Goal: Browse casually

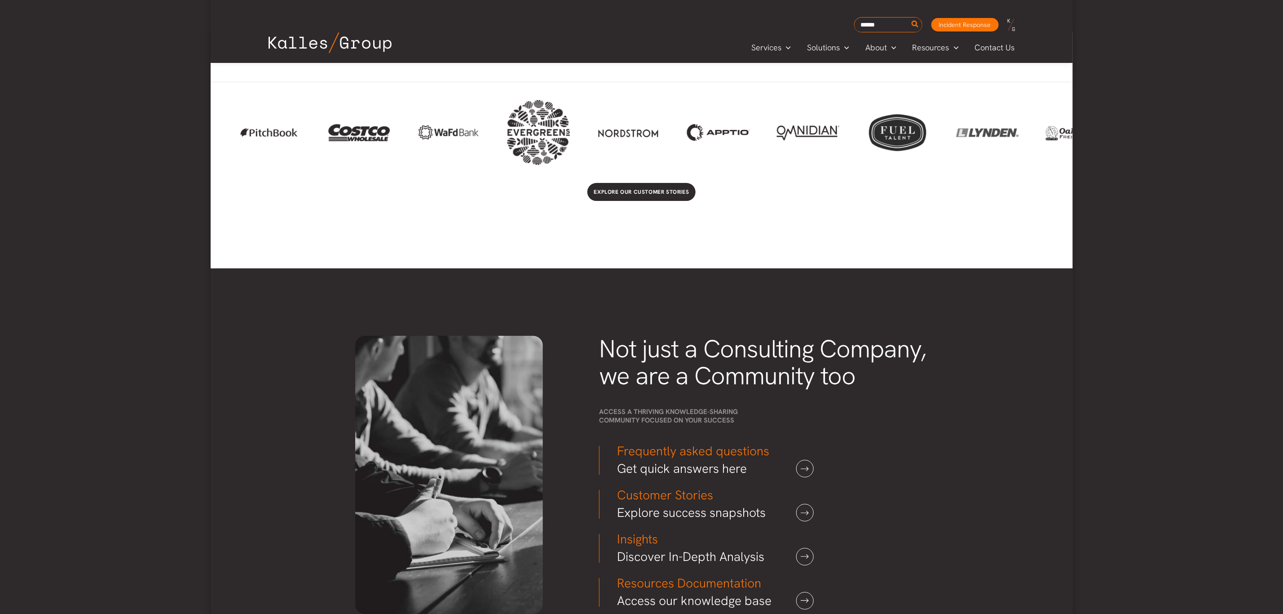
scroll to position [1887, 0]
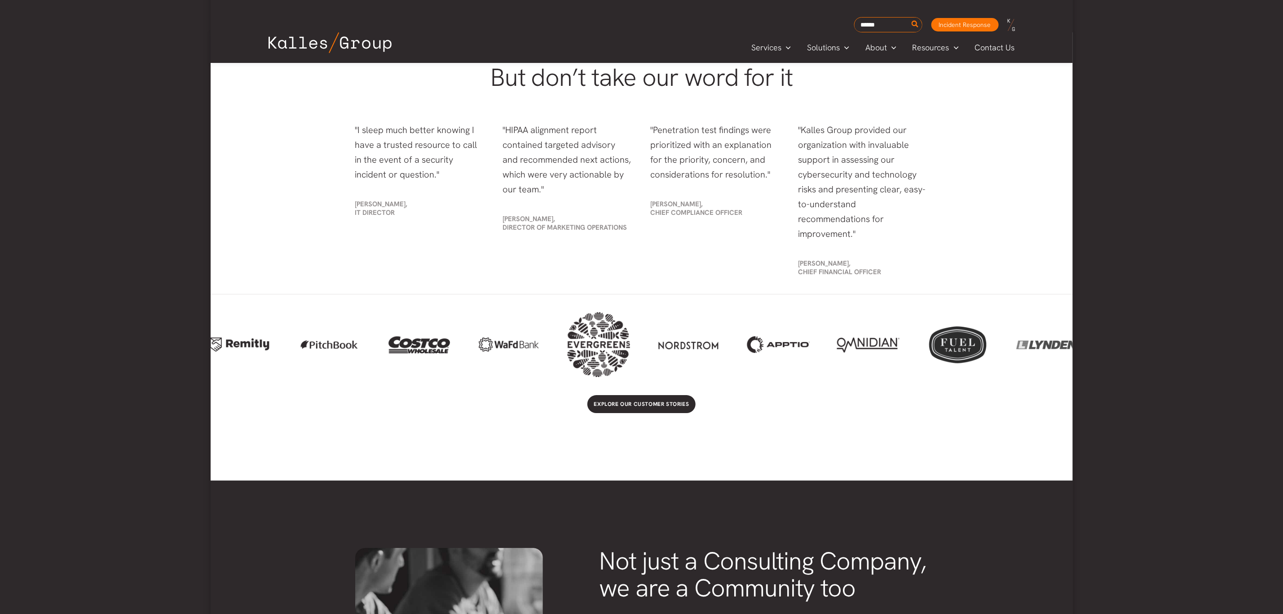
drag, startPoint x: 360, startPoint y: 325, endPoint x: 420, endPoint y: 318, distance: 59.7
click at [420, 326] on div at bounding box center [419, 345] width 63 height 38
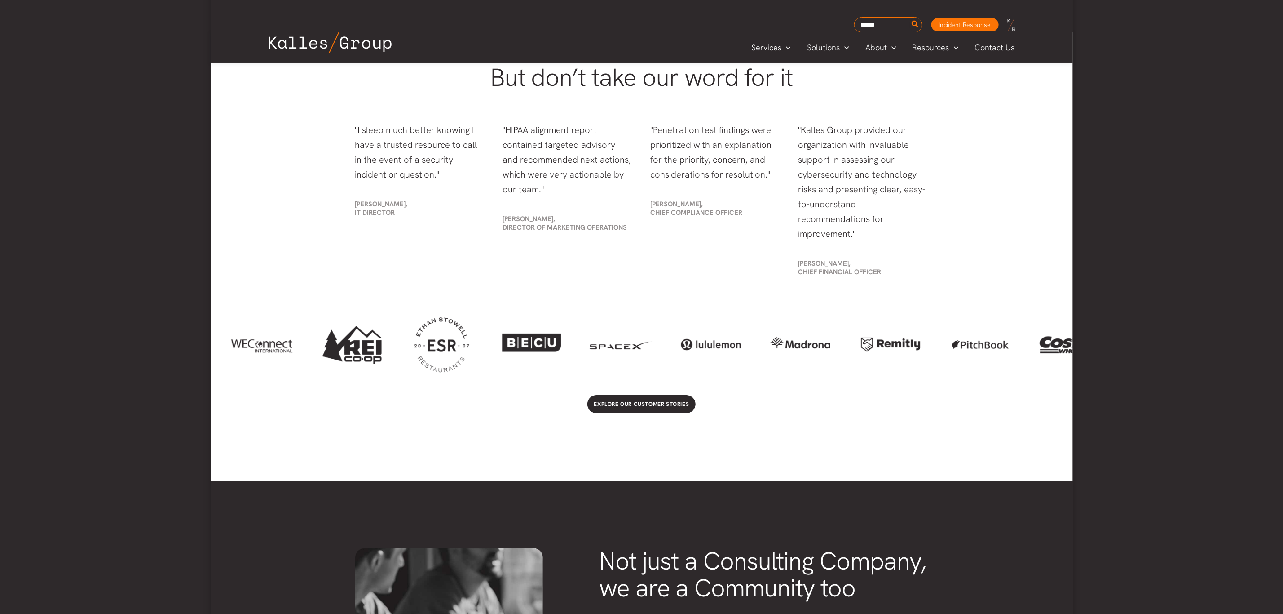
drag, startPoint x: 420, startPoint y: 318, endPoint x: 1104, endPoint y: 298, distance: 684.4
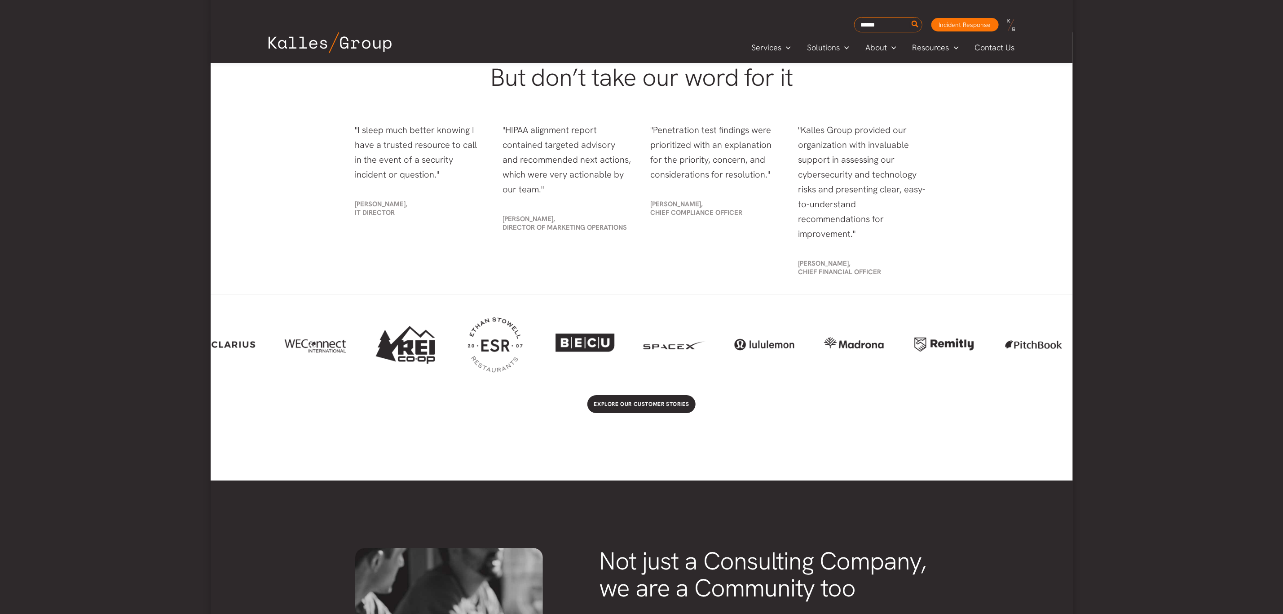
drag, startPoint x: 513, startPoint y: 326, endPoint x: 566, endPoint y: 325, distance: 53.5
click at [566, 325] on div at bounding box center [584, 344] width 63 height 43
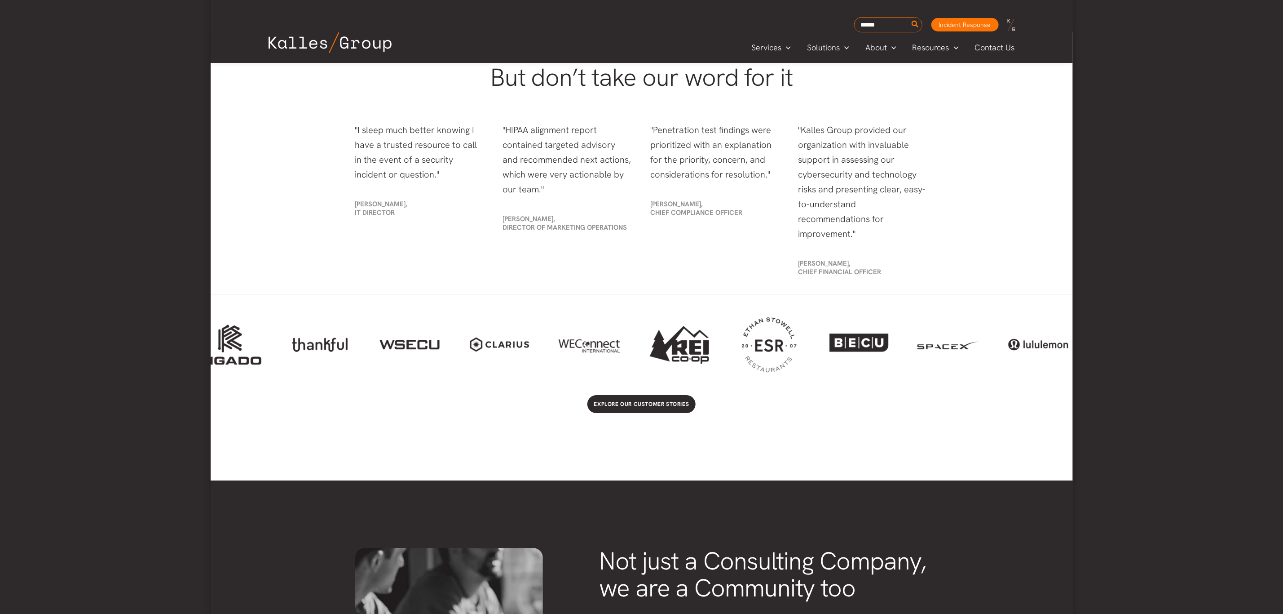
scroll to position [0, 0]
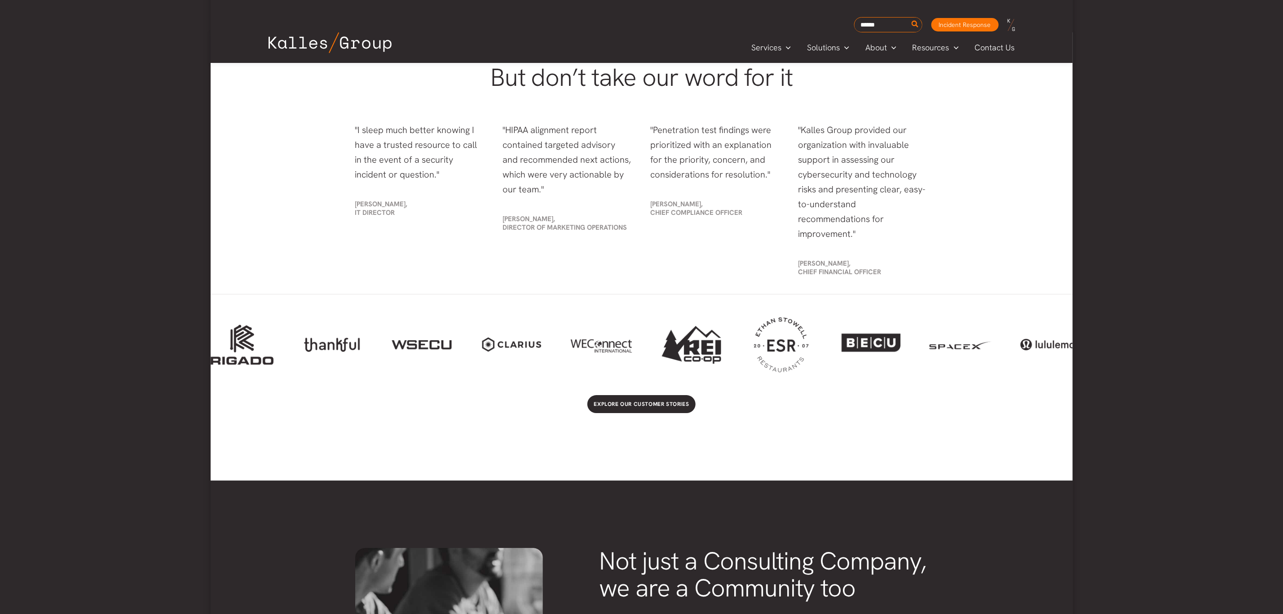
drag, startPoint x: 557, startPoint y: 330, endPoint x: 931, endPoint y: 315, distance: 374.9
click at [931, 315] on div at bounding box center [642, 344] width 862 height 65
drag, startPoint x: 426, startPoint y: 336, endPoint x: 647, endPoint y: 331, distance: 220.6
click at [648, 331] on div at bounding box center [642, 344] width 862 height 65
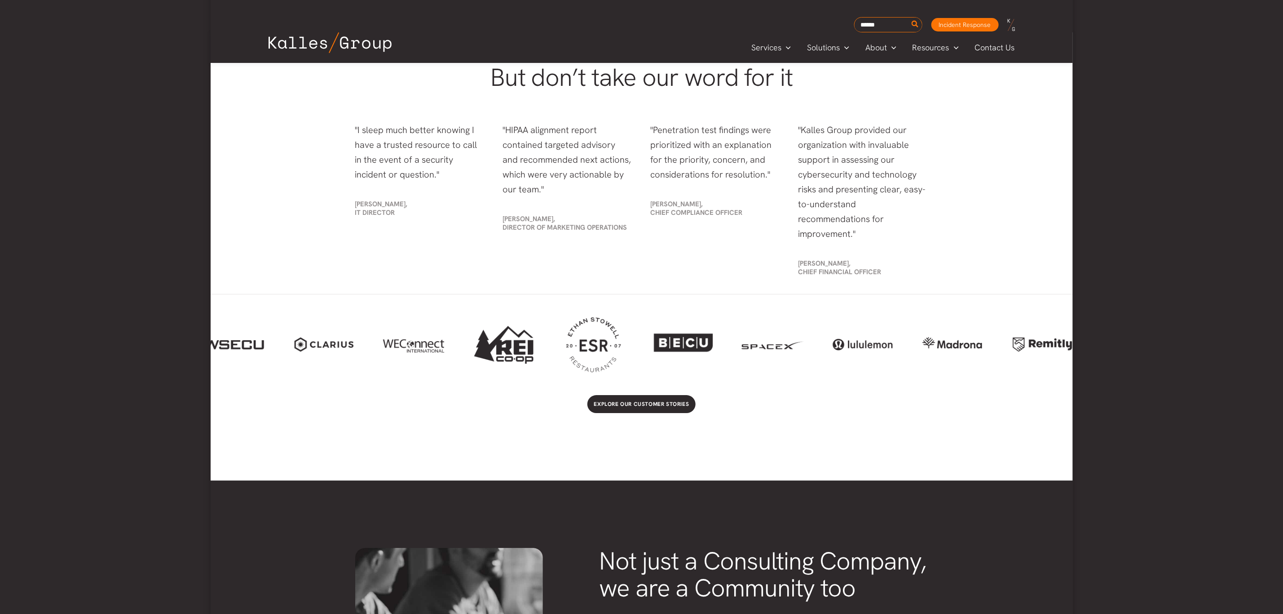
drag, startPoint x: 441, startPoint y: 333, endPoint x: 429, endPoint y: 333, distance: 12.1
click at [304, 333] on div at bounding box center [323, 344] width 63 height 27
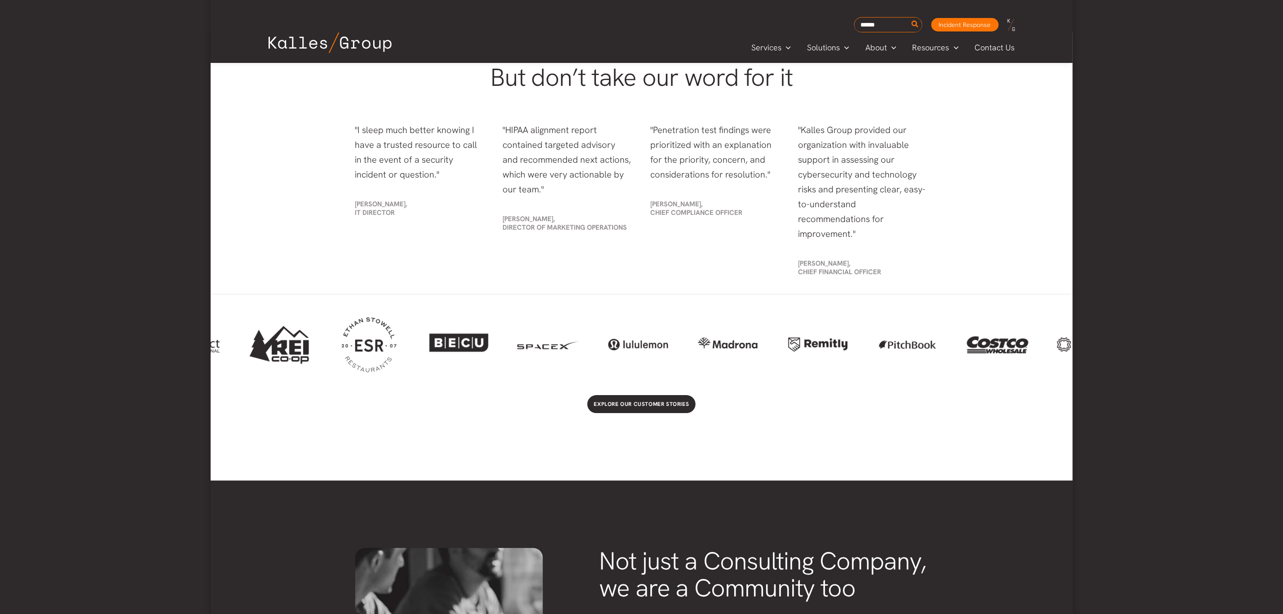
drag, startPoint x: 538, startPoint y: 331, endPoint x: 318, endPoint y: 332, distance: 219.6
click at [316, 331] on div at bounding box center [642, 344] width 862 height 65
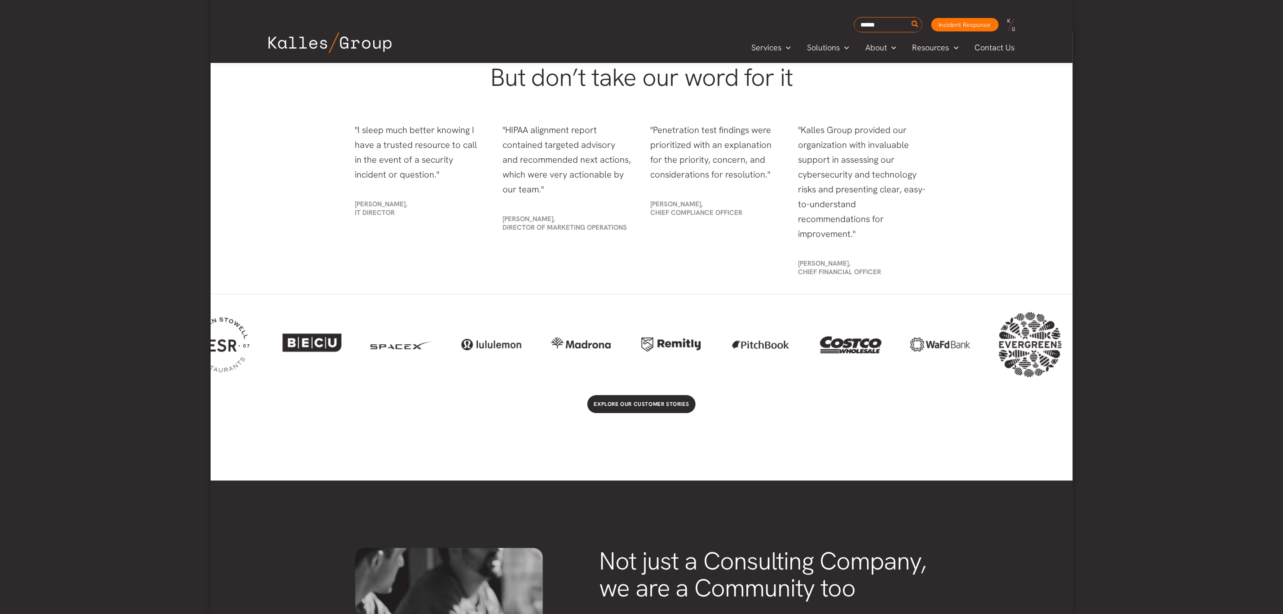
drag, startPoint x: 459, startPoint y: 334, endPoint x: 303, endPoint y: 335, distance: 155.4
click at [302, 334] on div at bounding box center [311, 344] width 63 height 43
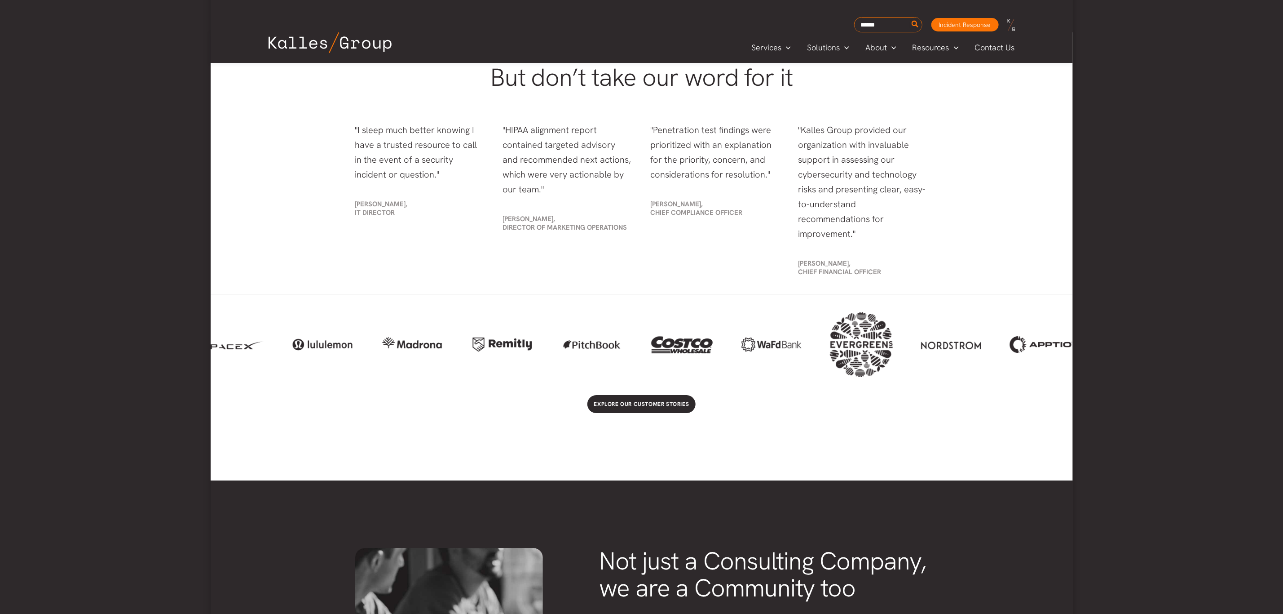
drag, startPoint x: 493, startPoint y: 336, endPoint x: 325, endPoint y: 336, distance: 168.4
click at [325, 336] on div at bounding box center [322, 344] width 63 height 19
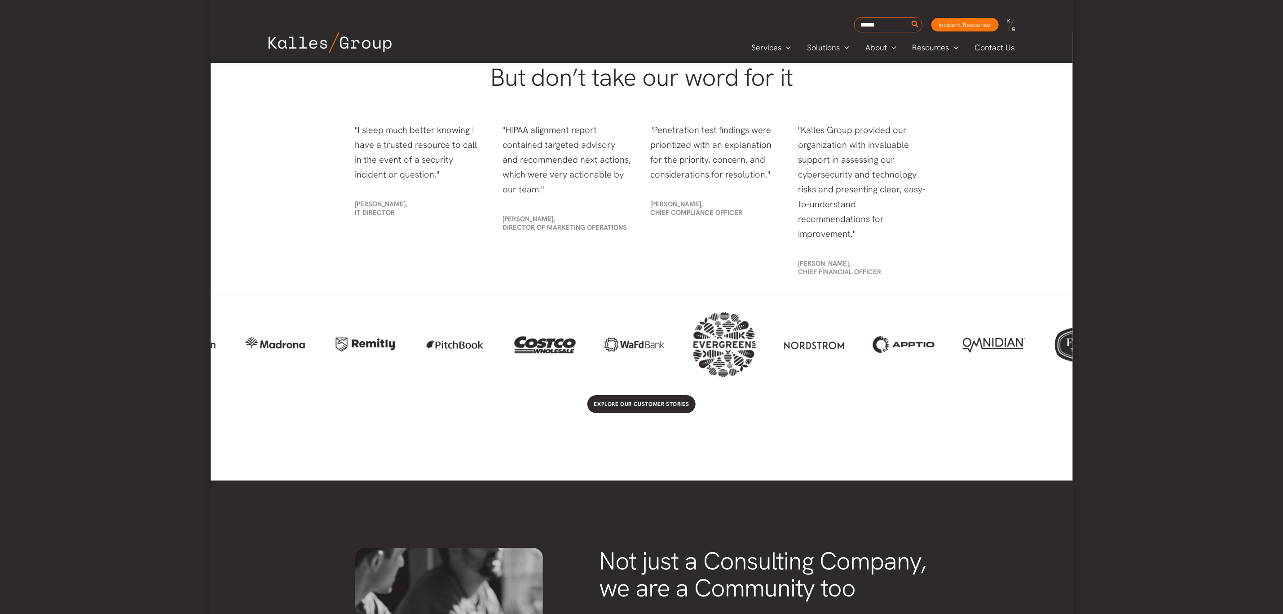
drag, startPoint x: 654, startPoint y: 333, endPoint x: 527, endPoint y: 333, distance: 127.1
click at [527, 333] on div at bounding box center [544, 345] width 63 height 38
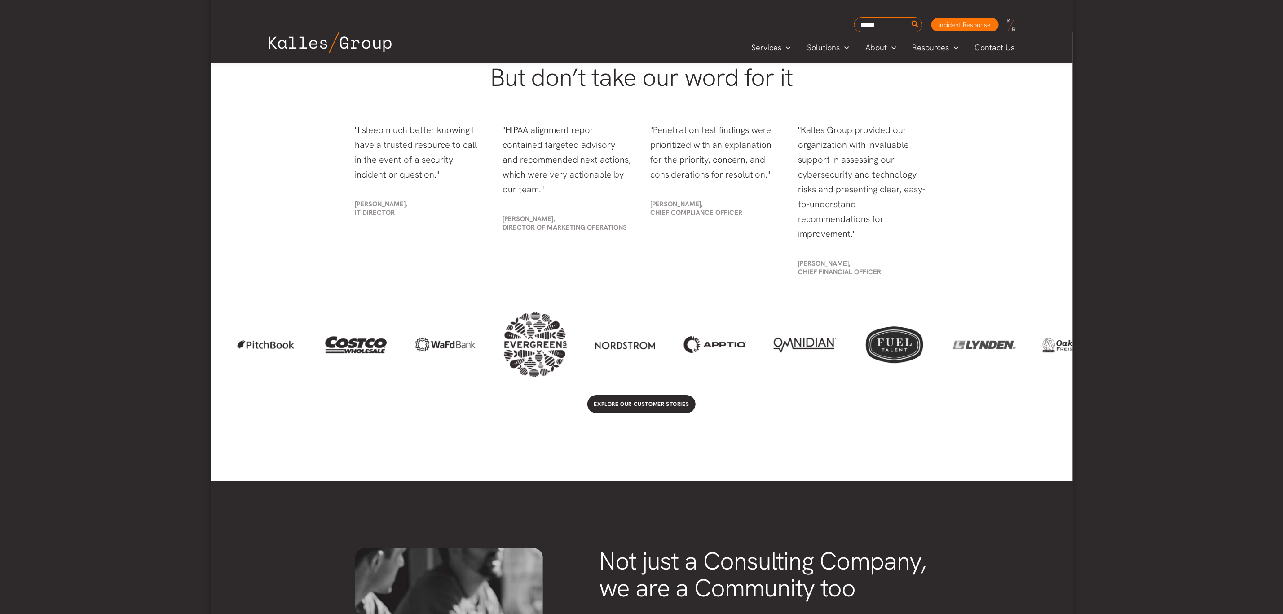
scroll to position [0, 1100]
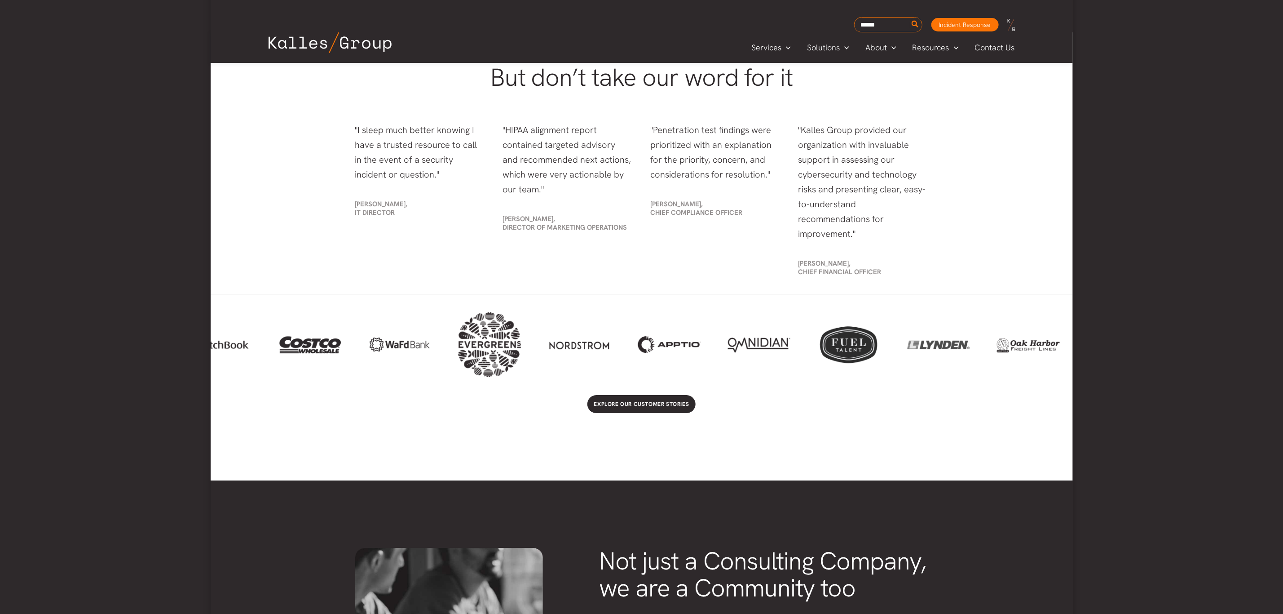
drag, startPoint x: 736, startPoint y: 335, endPoint x: 500, endPoint y: 345, distance: 235.6
click at [500, 345] on div at bounding box center [489, 344] width 63 height 65
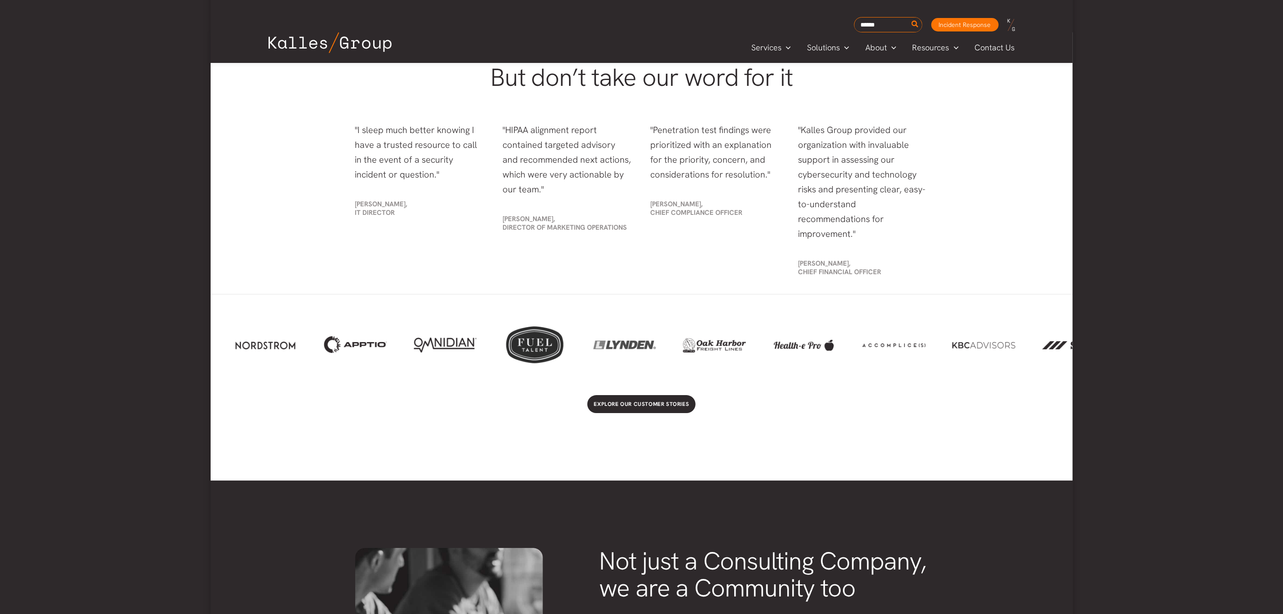
scroll to position [0, 1455]
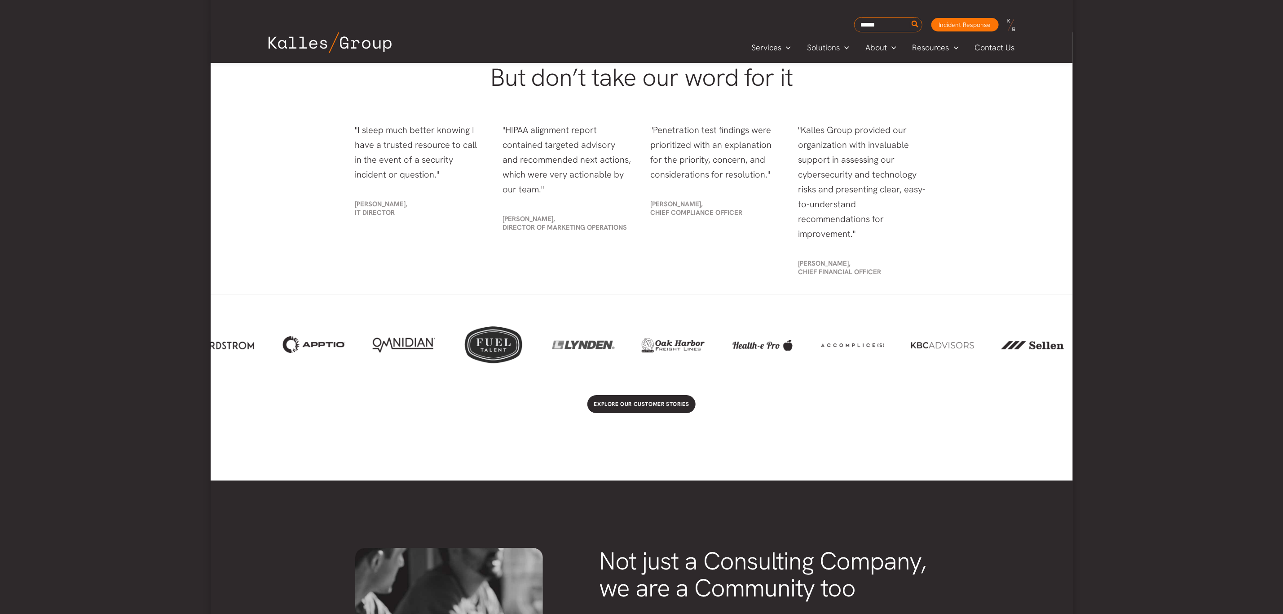
drag, startPoint x: 686, startPoint y: 332, endPoint x: 397, endPoint y: 344, distance: 289.5
click at [397, 344] on div at bounding box center [642, 344] width 862 height 65
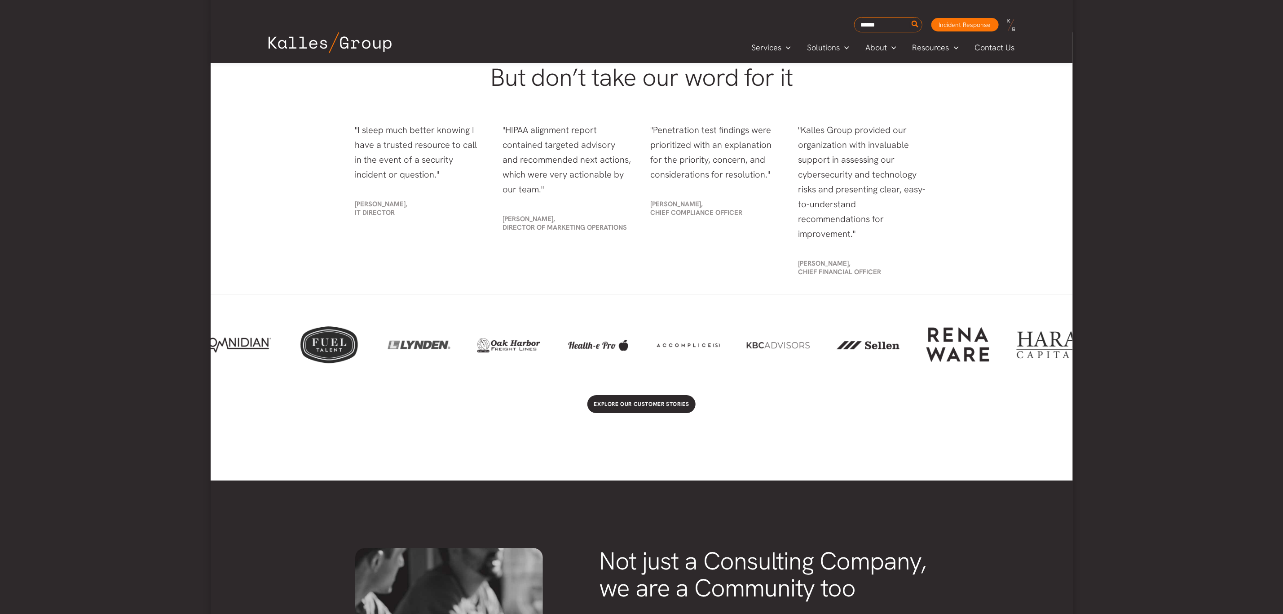
scroll to position [0, 1748]
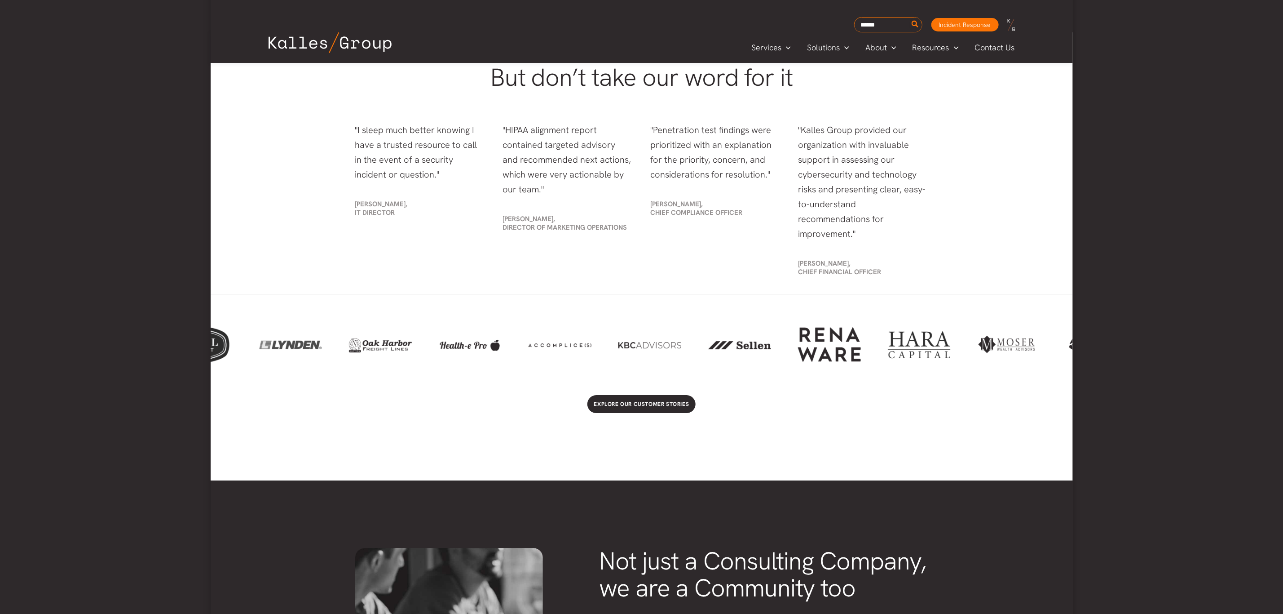
drag, startPoint x: 735, startPoint y: 336, endPoint x: 442, endPoint y: 339, distance: 292.9
click at [442, 339] on div at bounding box center [642, 344] width 862 height 65
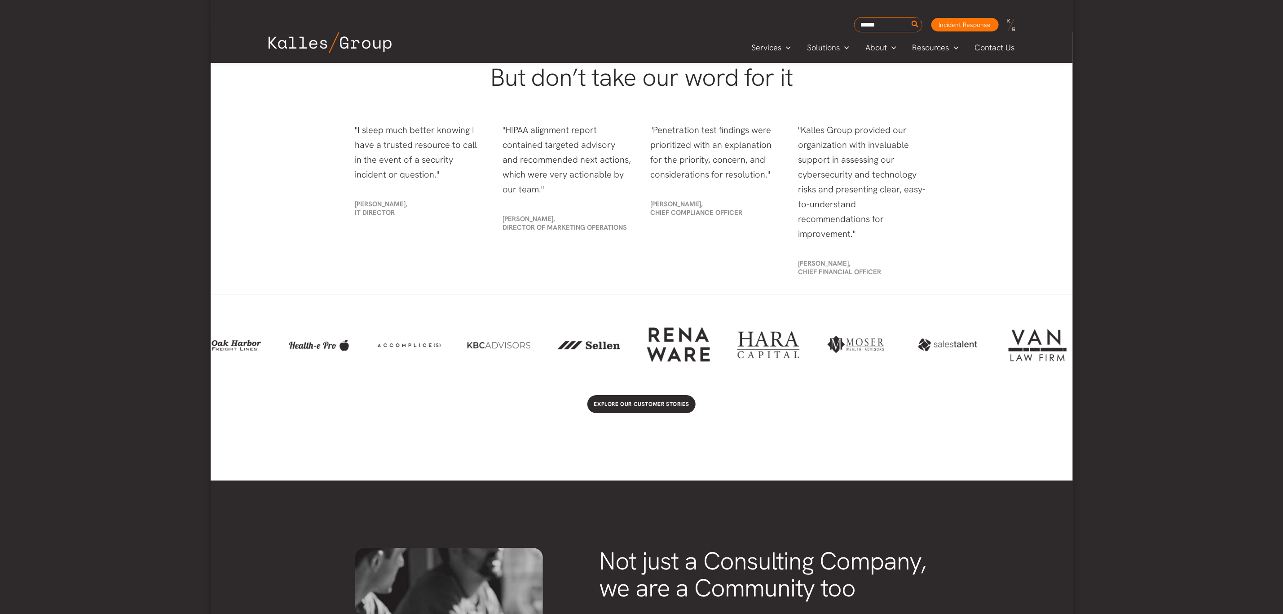
drag, startPoint x: 742, startPoint y: 334, endPoint x: 586, endPoint y: 336, distance: 156.3
click at [586, 337] on div at bounding box center [588, 344] width 63 height 15
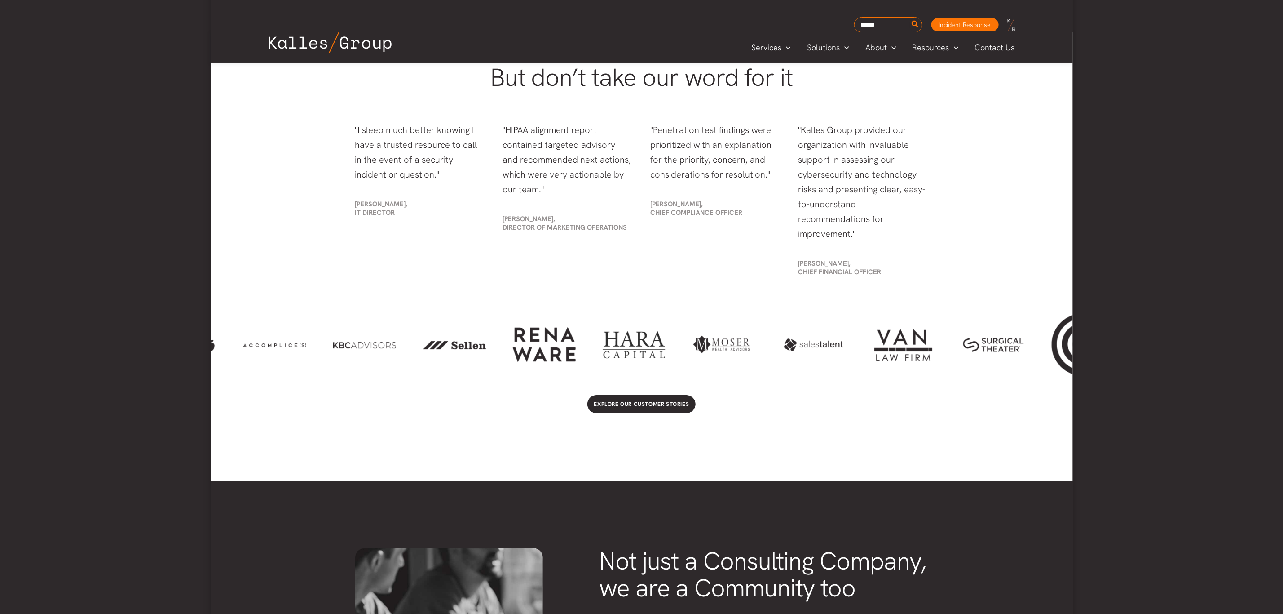
scroll to position [0, 2102]
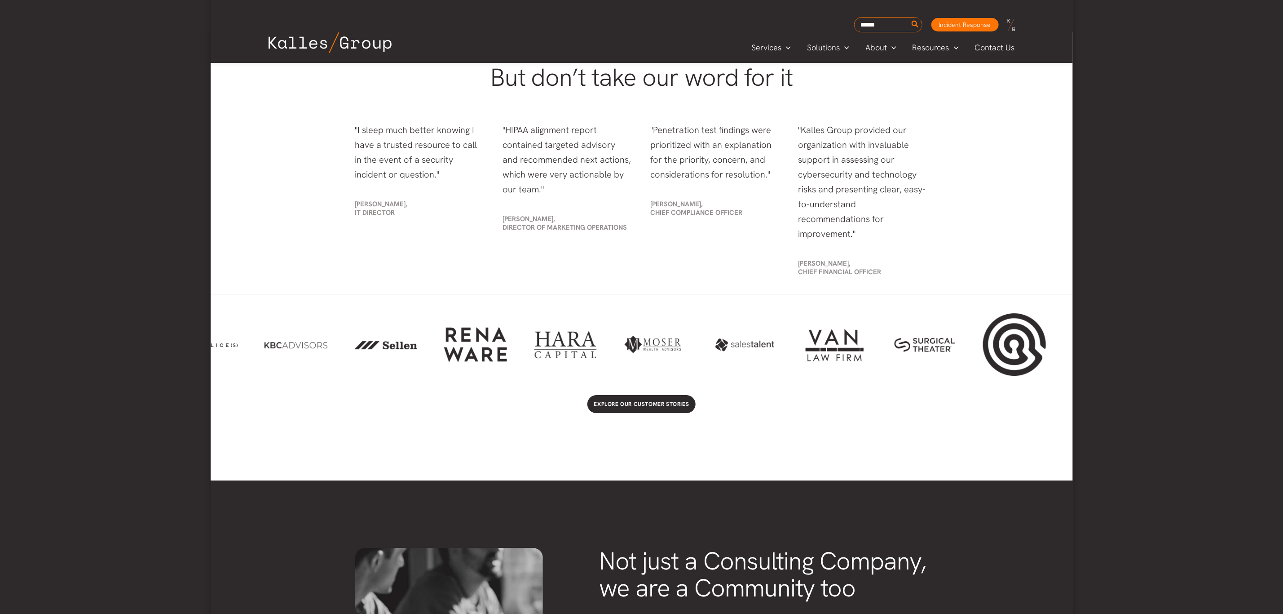
drag, startPoint x: 772, startPoint y: 334, endPoint x: 564, endPoint y: 337, distance: 208.4
click at [553, 336] on div at bounding box center [565, 345] width 63 height 38
drag, startPoint x: 767, startPoint y: 334, endPoint x: 548, endPoint y: 336, distance: 218.8
click at [548, 336] on div at bounding box center [642, 344] width 862 height 65
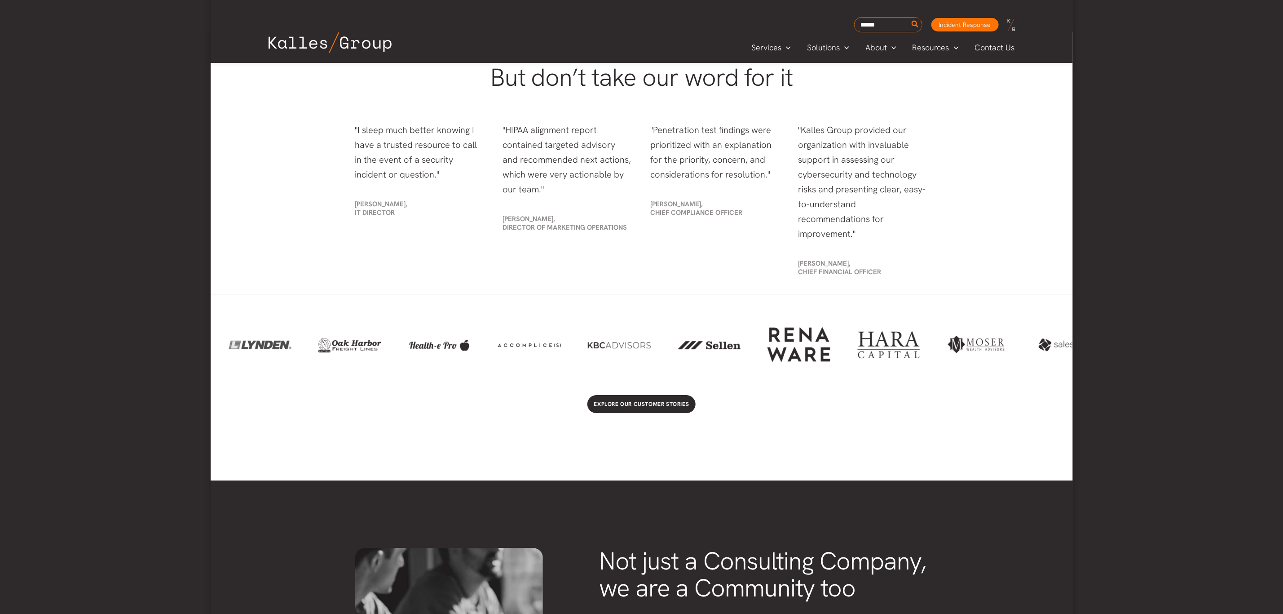
drag, startPoint x: 631, startPoint y: 334, endPoint x: 903, endPoint y: 333, distance: 272.2
click at [903, 333] on div at bounding box center [888, 345] width 63 height 38
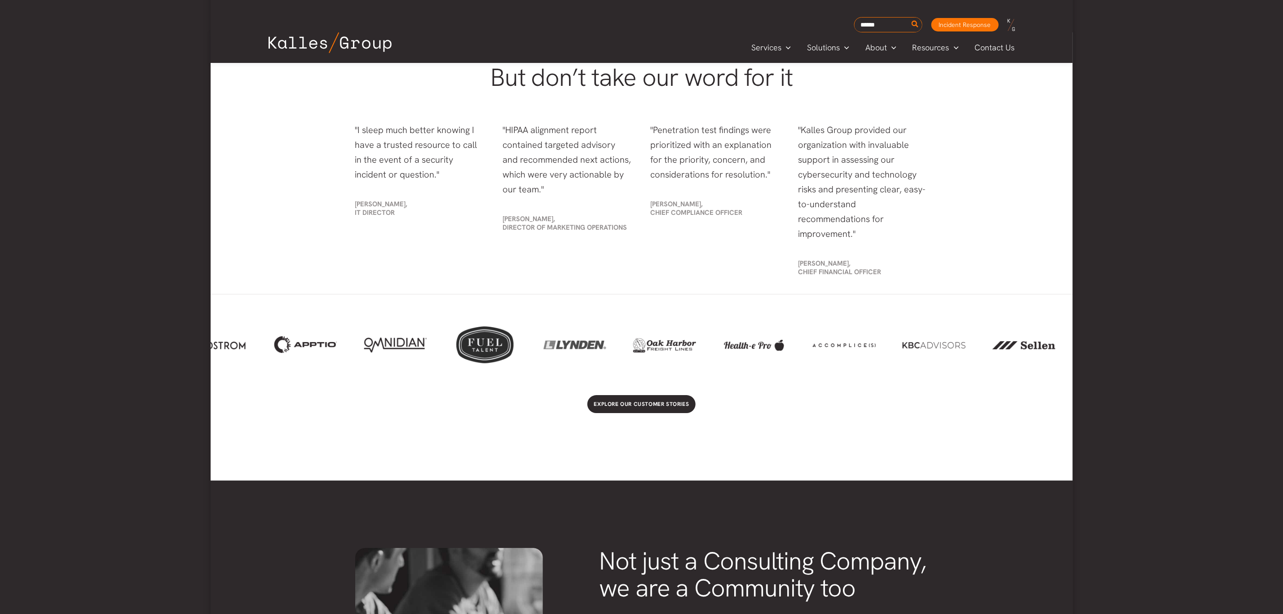
drag, startPoint x: 567, startPoint y: 337, endPoint x: 941, endPoint y: 331, distance: 373.3
click at [938, 331] on div at bounding box center [642, 344] width 862 height 65
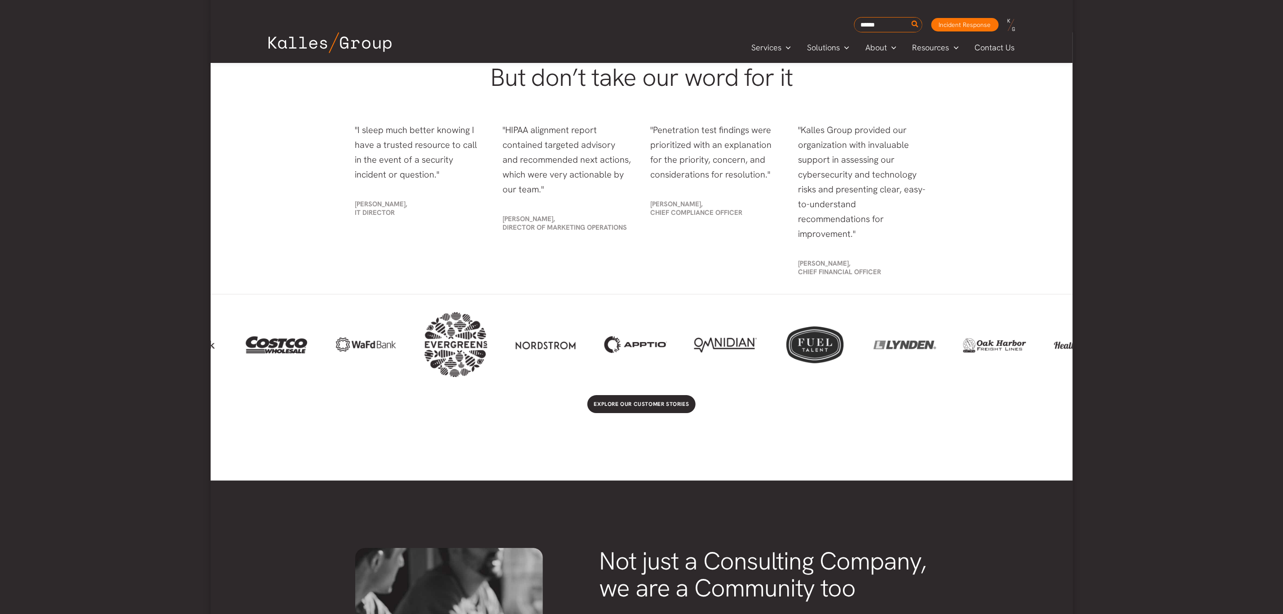
drag, startPoint x: 625, startPoint y: 337, endPoint x: 934, endPoint y: 334, distance: 309.0
click at [937, 333] on div at bounding box center [905, 345] width 63 height 38
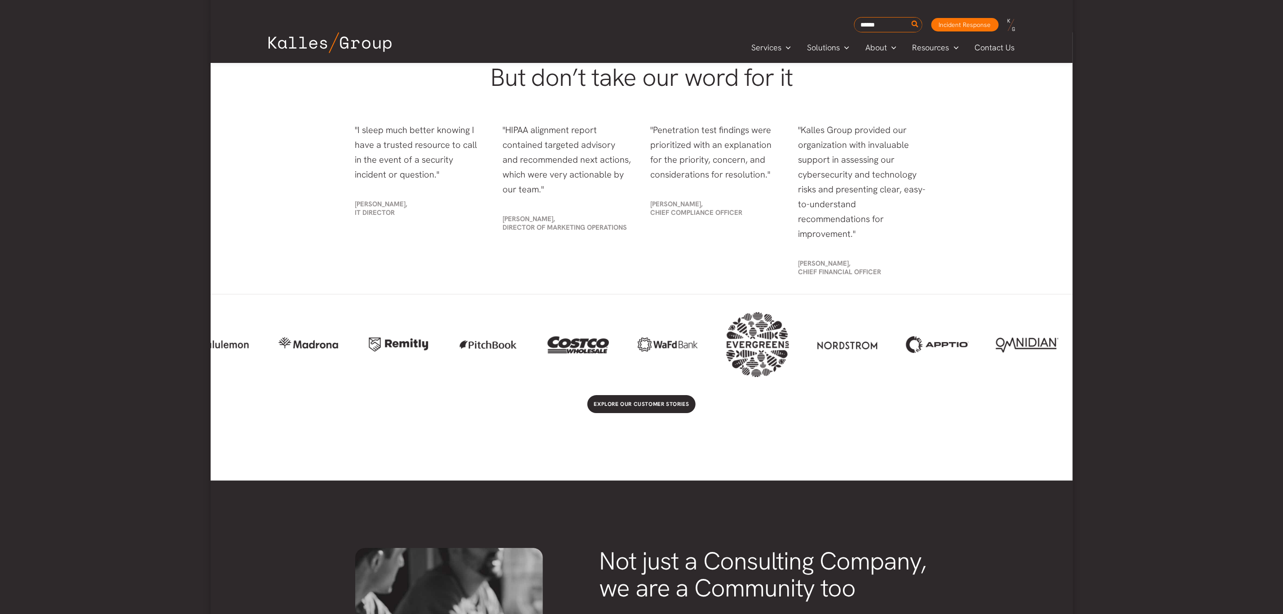
drag, startPoint x: 686, startPoint y: 334, endPoint x: 977, endPoint y: 328, distance: 291.1
click at [969, 336] on div at bounding box center [937, 344] width 63 height 17
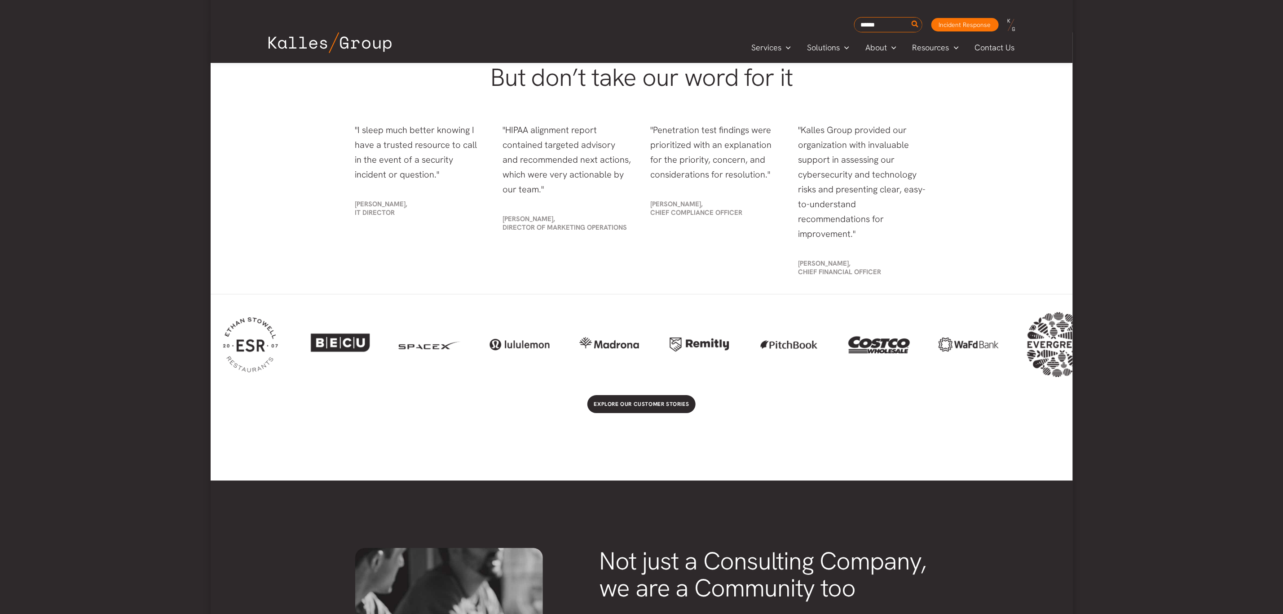
drag, startPoint x: 772, startPoint y: 331, endPoint x: 1034, endPoint y: 327, distance: 261.5
click at [1034, 327] on div at bounding box center [1058, 344] width 63 height 65
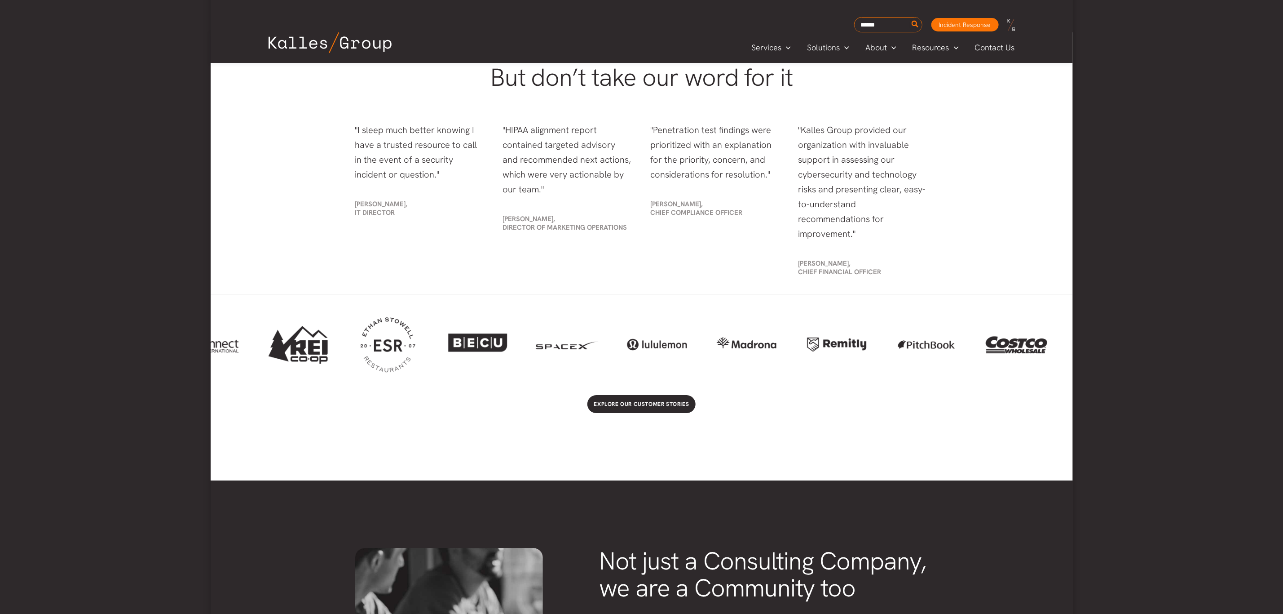
drag, startPoint x: 810, startPoint y: 332, endPoint x: 981, endPoint y: 334, distance: 171.2
click at [958, 335] on div at bounding box center [926, 344] width 63 height 19
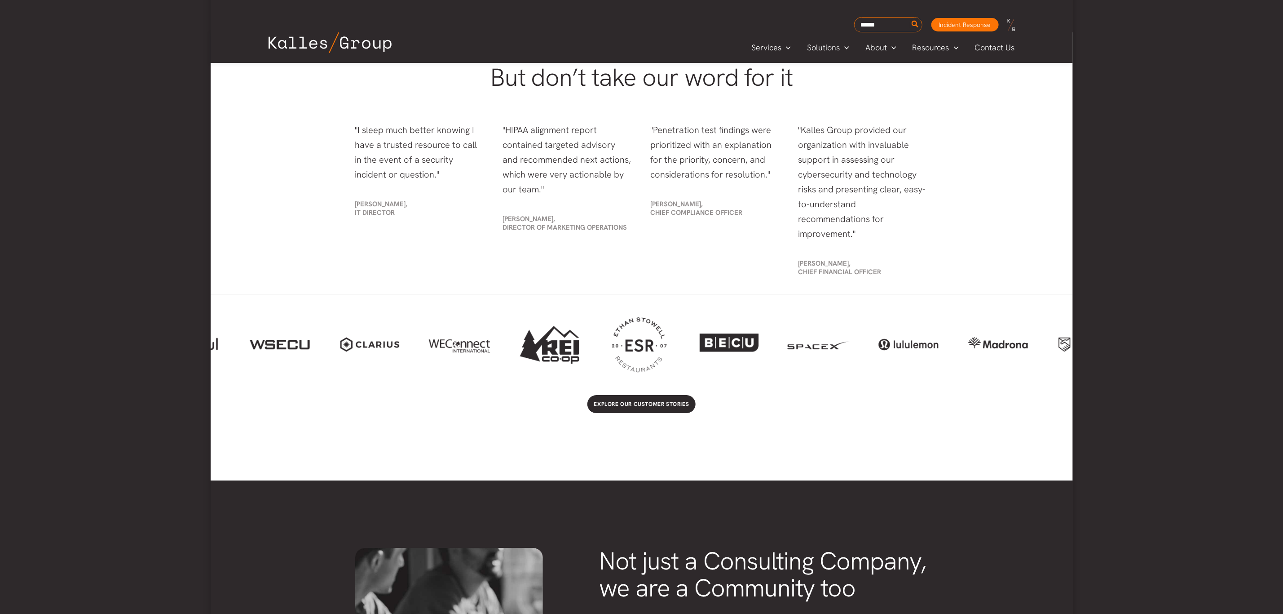
scroll to position [0, 0]
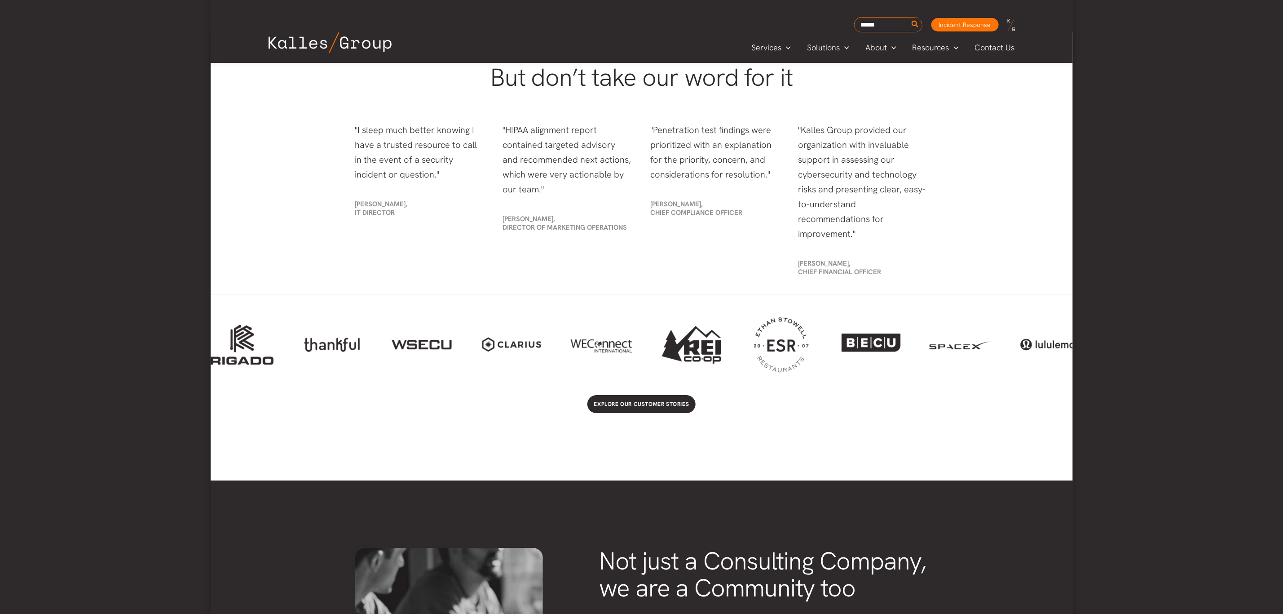
drag, startPoint x: 575, startPoint y: 328, endPoint x: 1050, endPoint y: 310, distance: 474.7
click at [1050, 312] on div at bounding box center [642, 344] width 862 height 65
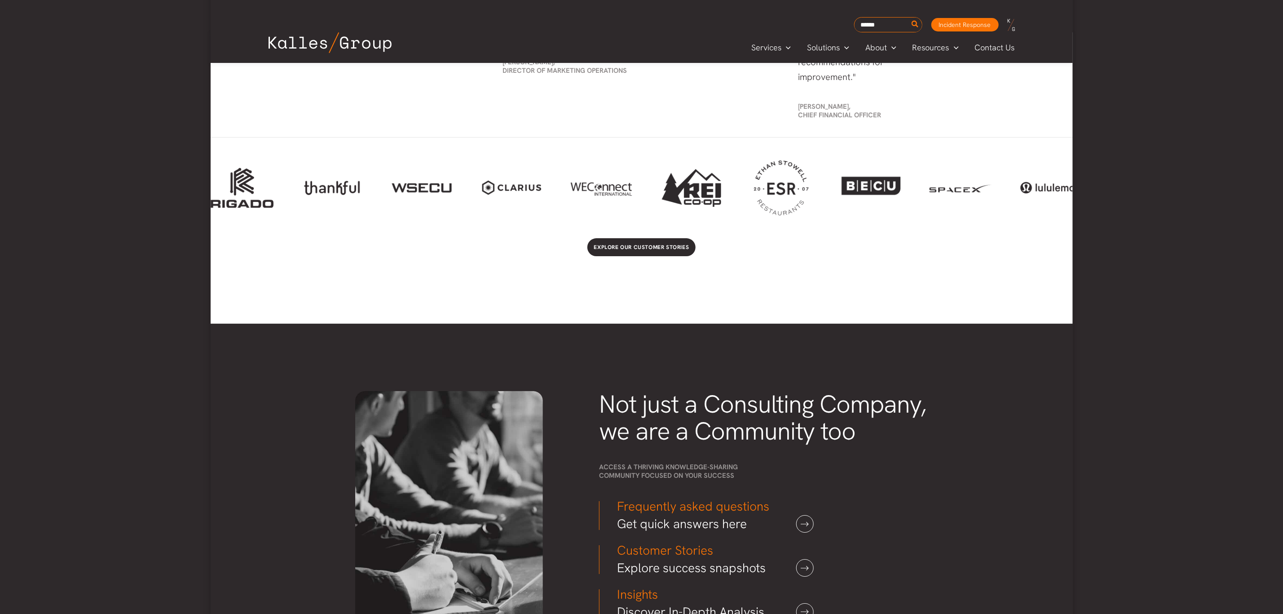
scroll to position [1954, 0]
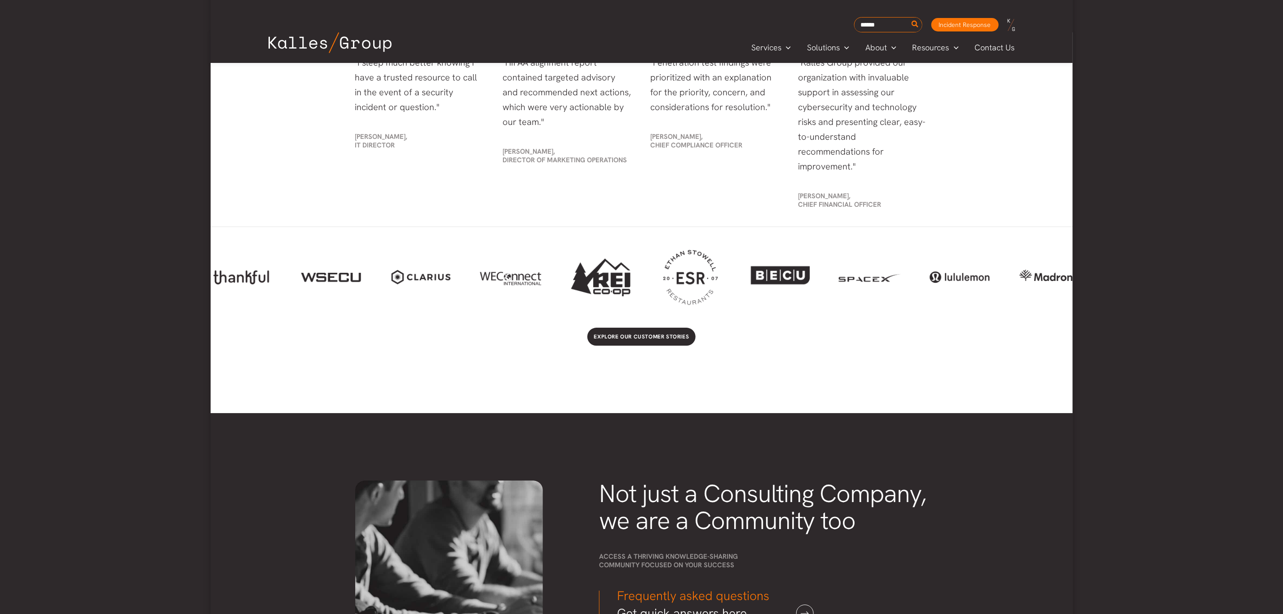
drag, startPoint x: 721, startPoint y: 269, endPoint x: 707, endPoint y: 270, distance: 13.5
click at [632, 270] on div at bounding box center [600, 277] width 63 height 38
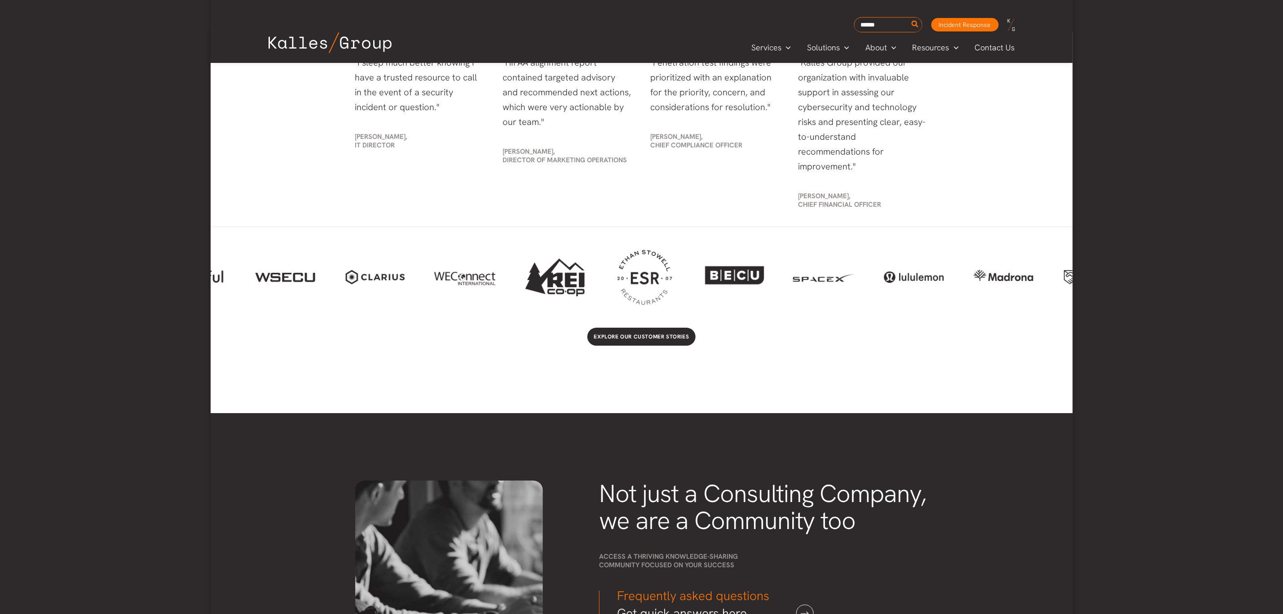
scroll to position [0, 188]
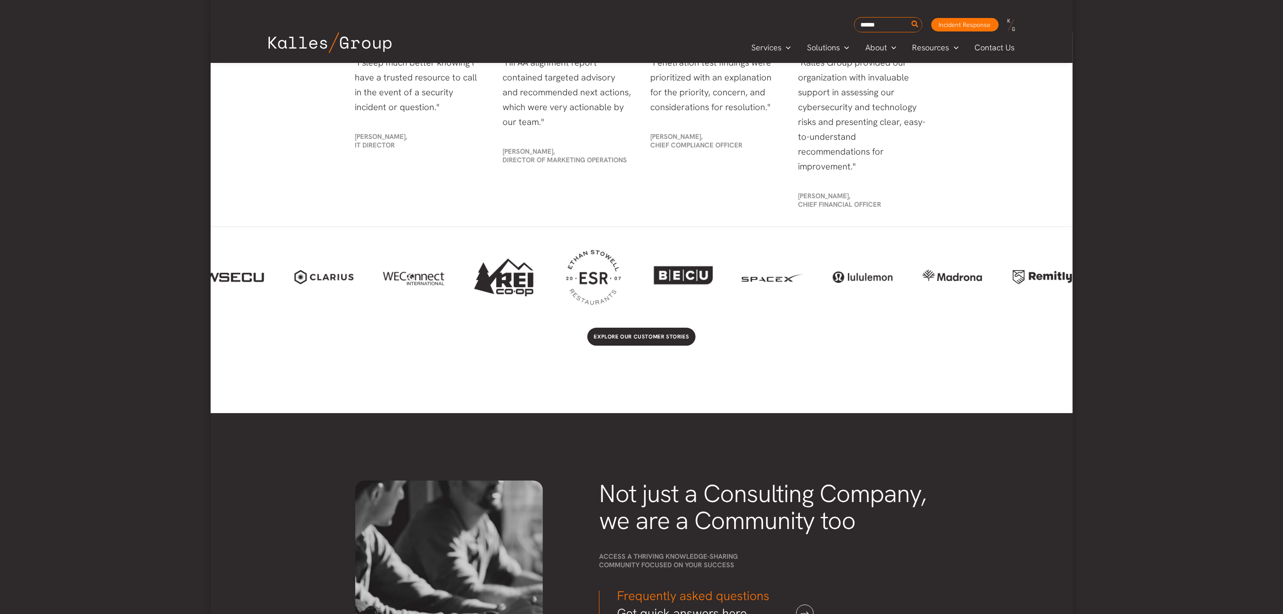
drag, startPoint x: 748, startPoint y: 273, endPoint x: 574, endPoint y: 267, distance: 174.4
click at [574, 267] on div at bounding box center [593, 277] width 63 height 57
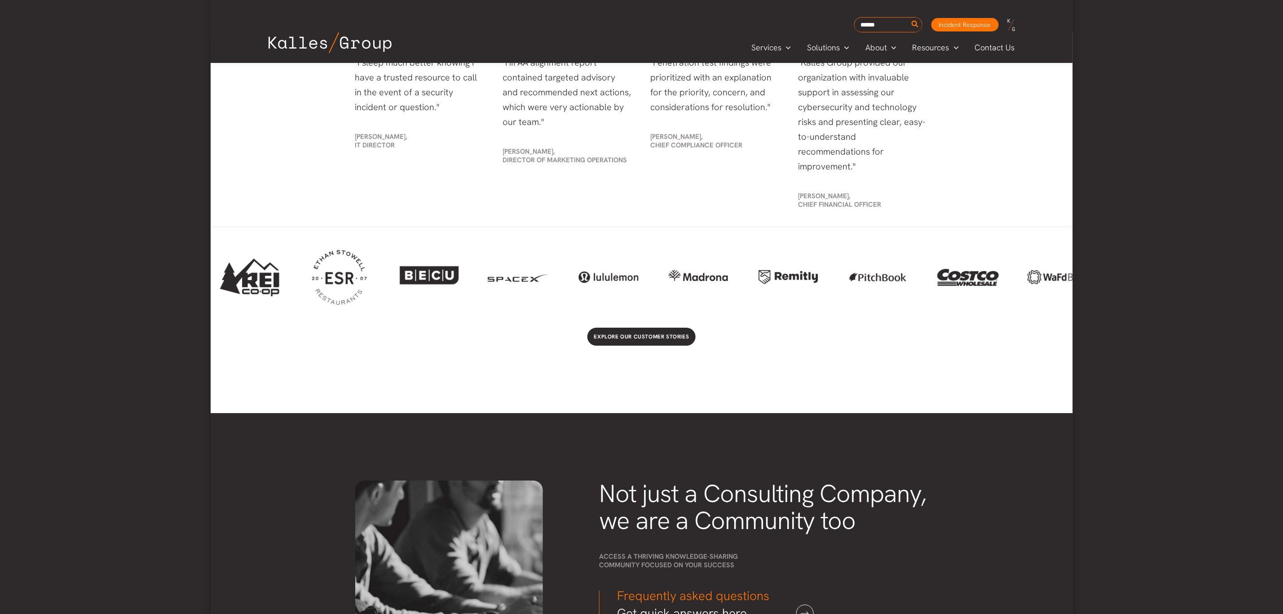
scroll to position [0, 442]
drag, startPoint x: 906, startPoint y: 270, endPoint x: 705, endPoint y: 274, distance: 200.8
click at [705, 274] on div at bounding box center [698, 277] width 63 height 28
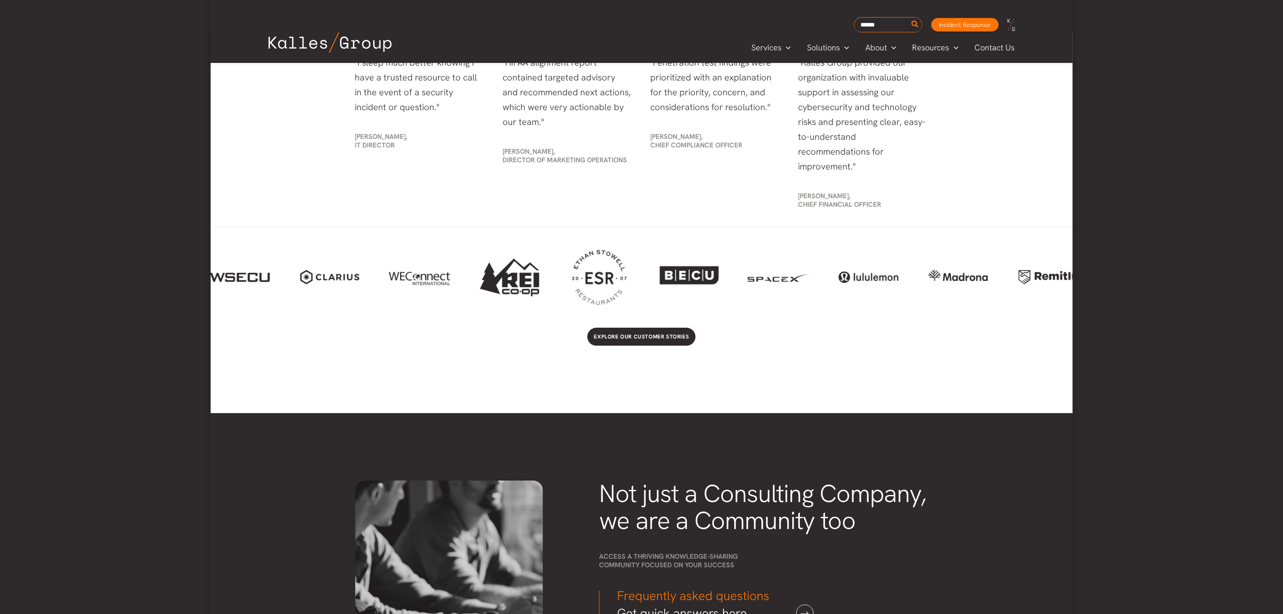
scroll to position [0, 87]
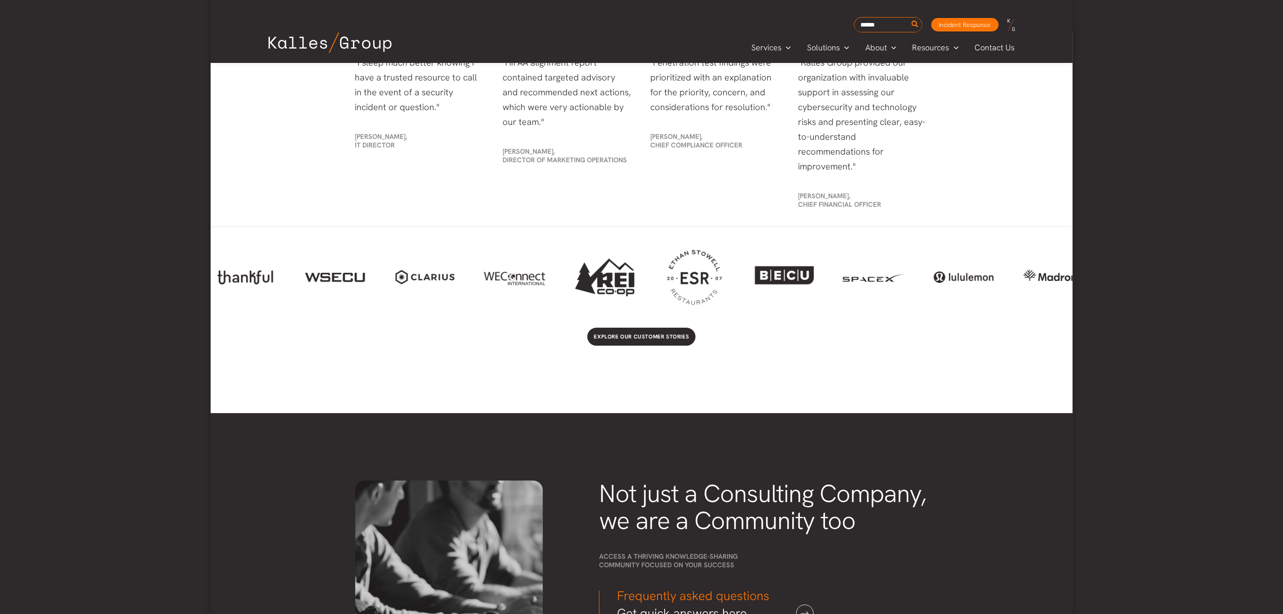
drag, startPoint x: 698, startPoint y: 268, endPoint x: 1004, endPoint y: 267, distance: 305.9
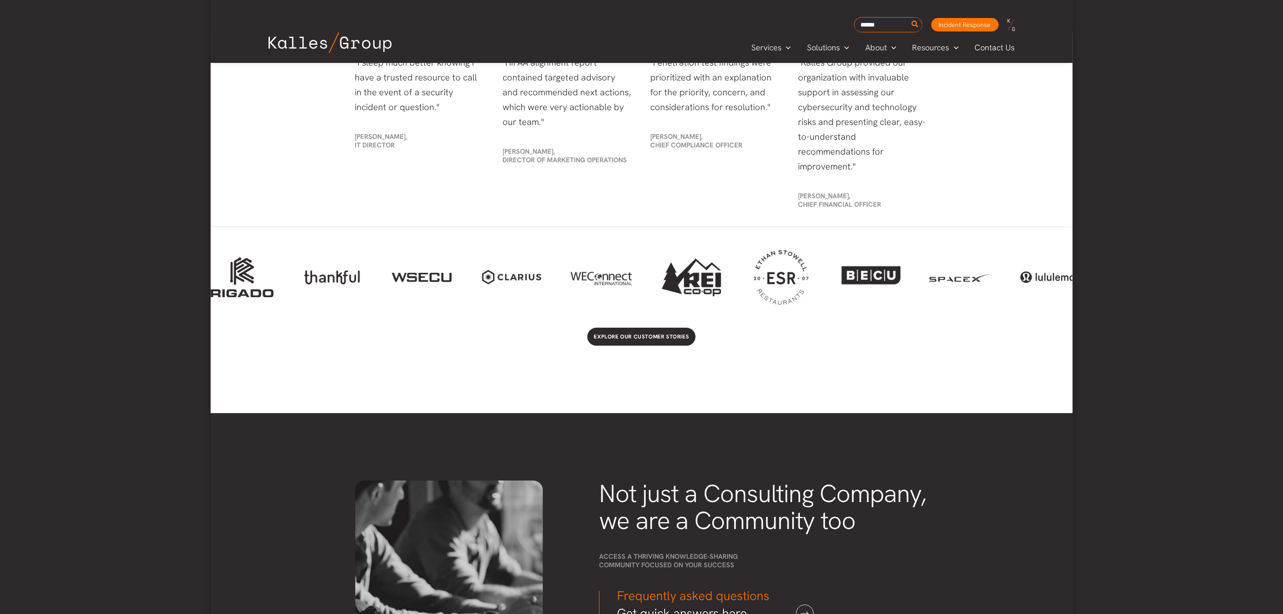
drag, startPoint x: 777, startPoint y: 259, endPoint x: 995, endPoint y: 264, distance: 218.4
click at [995, 264] on div at bounding box center [642, 276] width 862 height 65
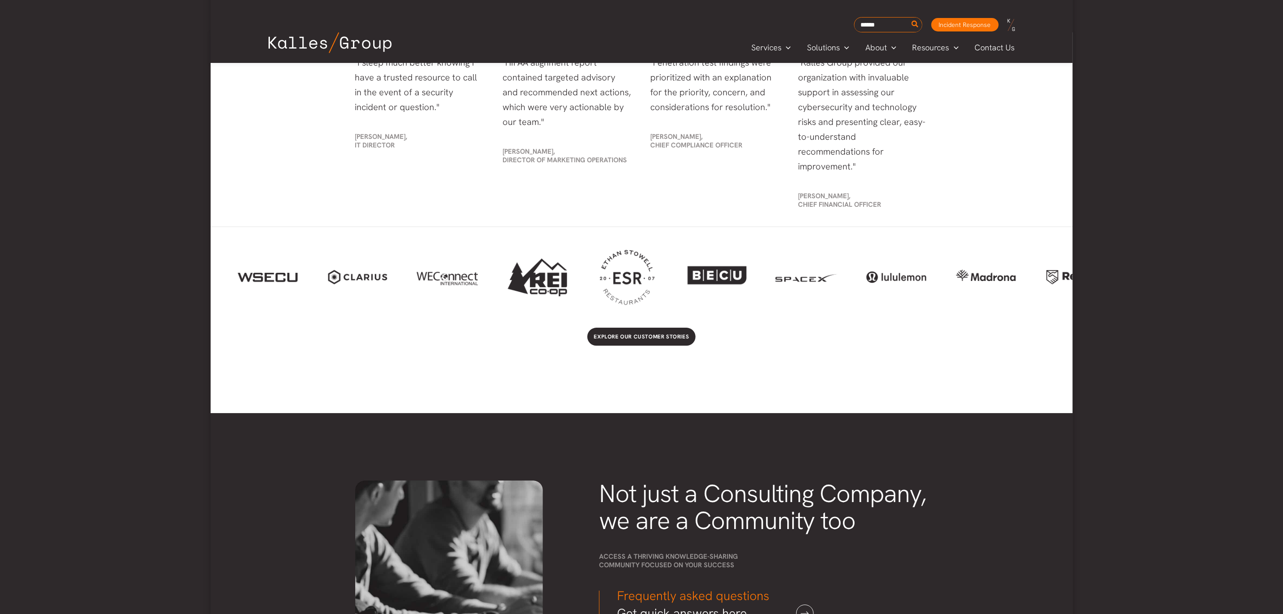
drag, startPoint x: 887, startPoint y: 264, endPoint x: 740, endPoint y: 263, distance: 146.9
click at [733, 263] on div at bounding box center [716, 277] width 63 height 43
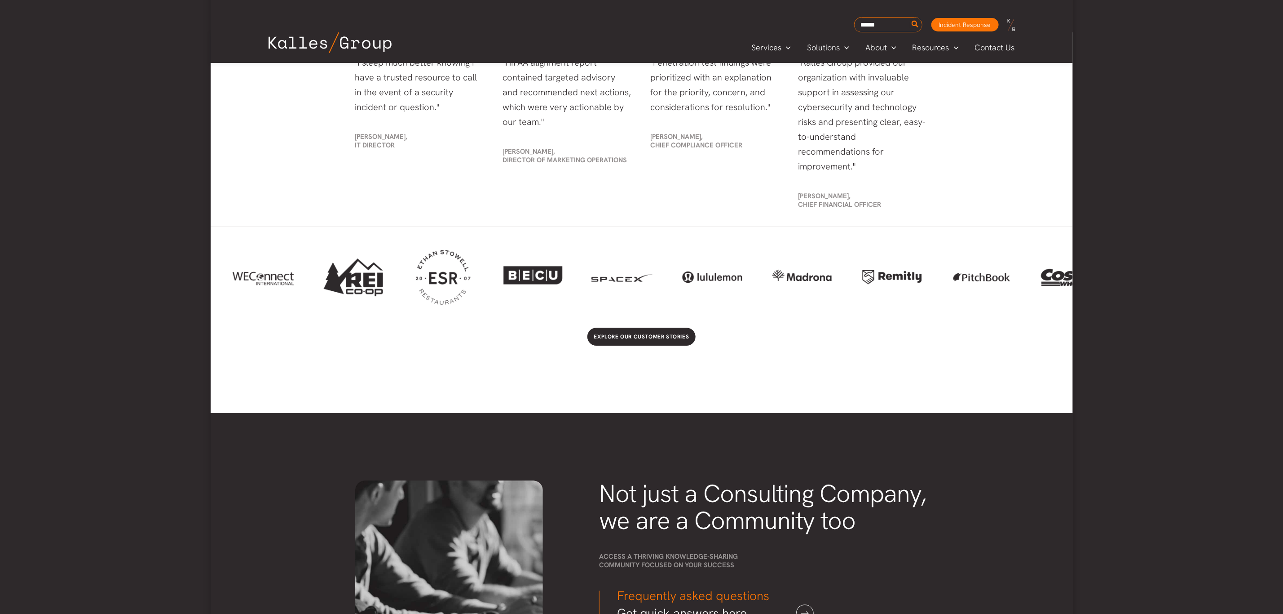
drag, startPoint x: 857, startPoint y: 266, endPoint x: 665, endPoint y: 267, distance: 192.3
click at [665, 267] on div at bounding box center [642, 276] width 862 height 65
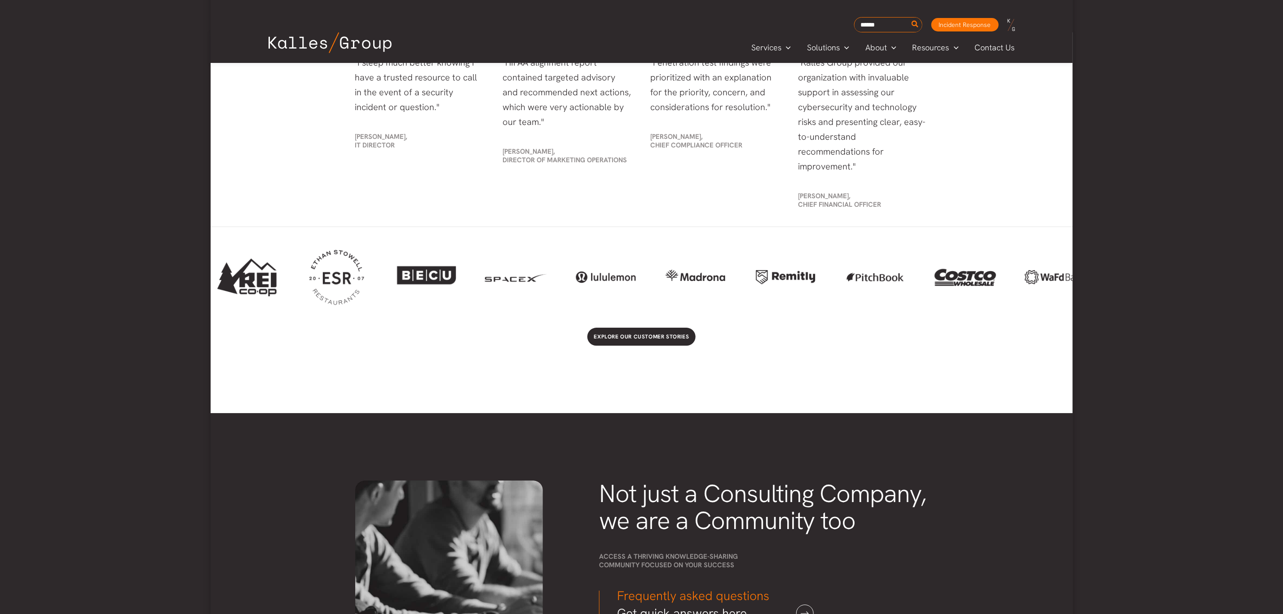
drag, startPoint x: 885, startPoint y: 267, endPoint x: 786, endPoint y: 270, distance: 99.8
click at [786, 270] on div at bounding box center [785, 276] width 63 height 27
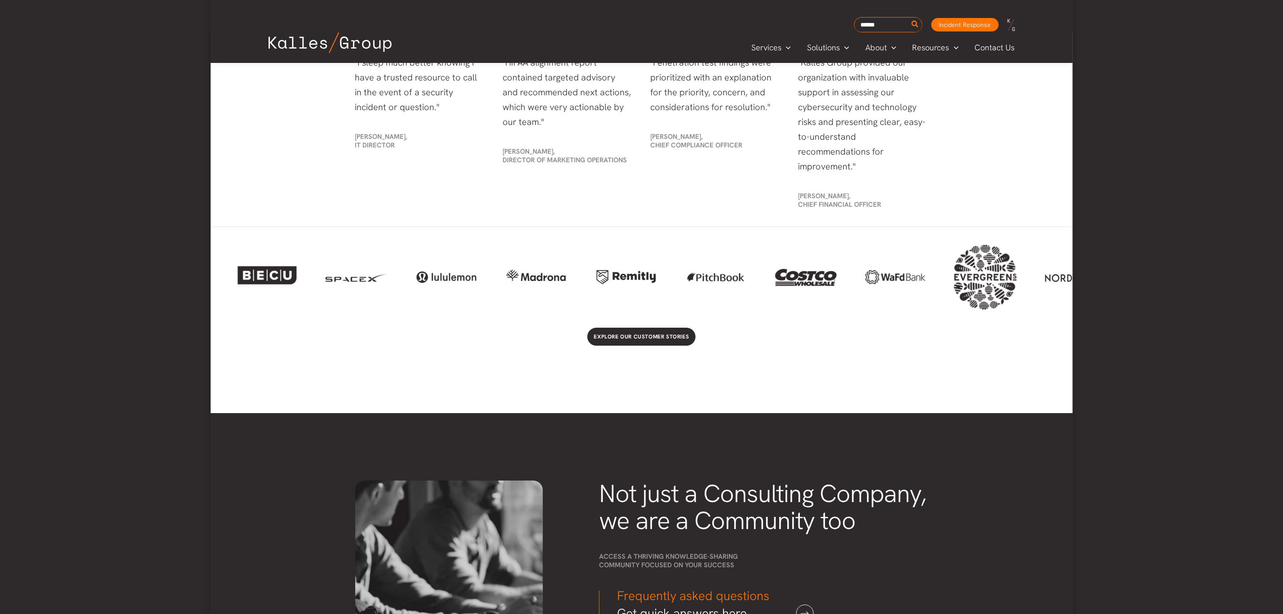
drag, startPoint x: 885, startPoint y: 262, endPoint x: 717, endPoint y: 259, distance: 168.0
click at [717, 268] on div at bounding box center [716, 277] width 63 height 19
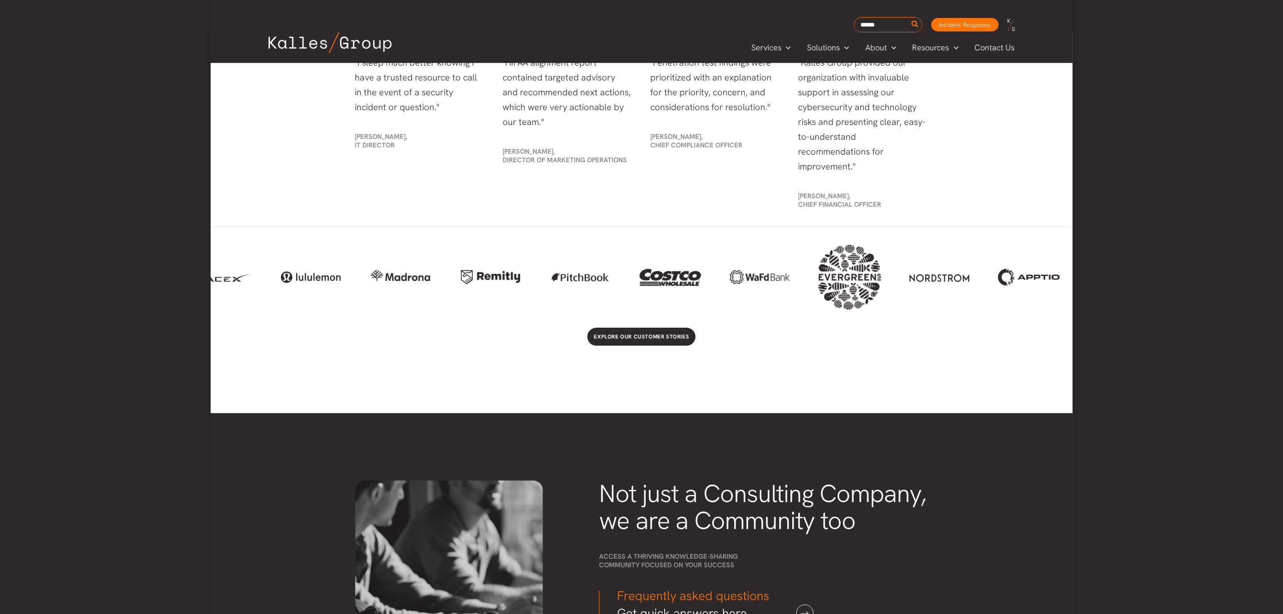
drag, startPoint x: 786, startPoint y: 264, endPoint x: 655, endPoint y: 266, distance: 131.2
click at [655, 266] on div at bounding box center [670, 277] width 63 height 38
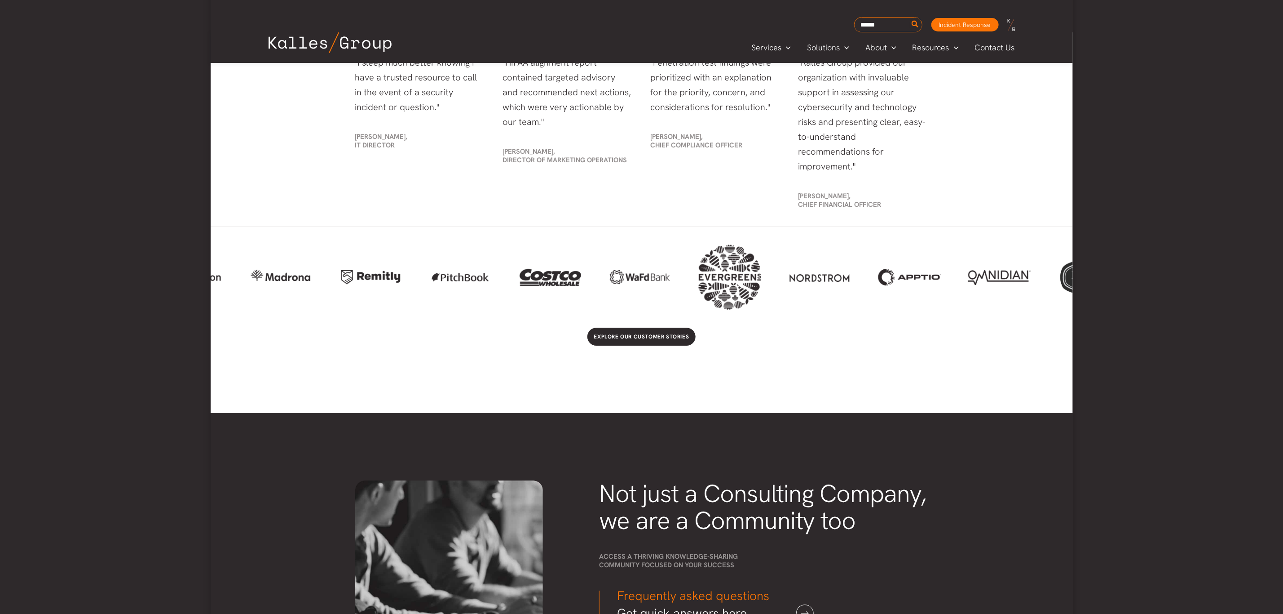
drag, startPoint x: 825, startPoint y: 265, endPoint x: 721, endPoint y: 265, distance: 103.8
click at [723, 265] on div at bounding box center [729, 276] width 63 height 65
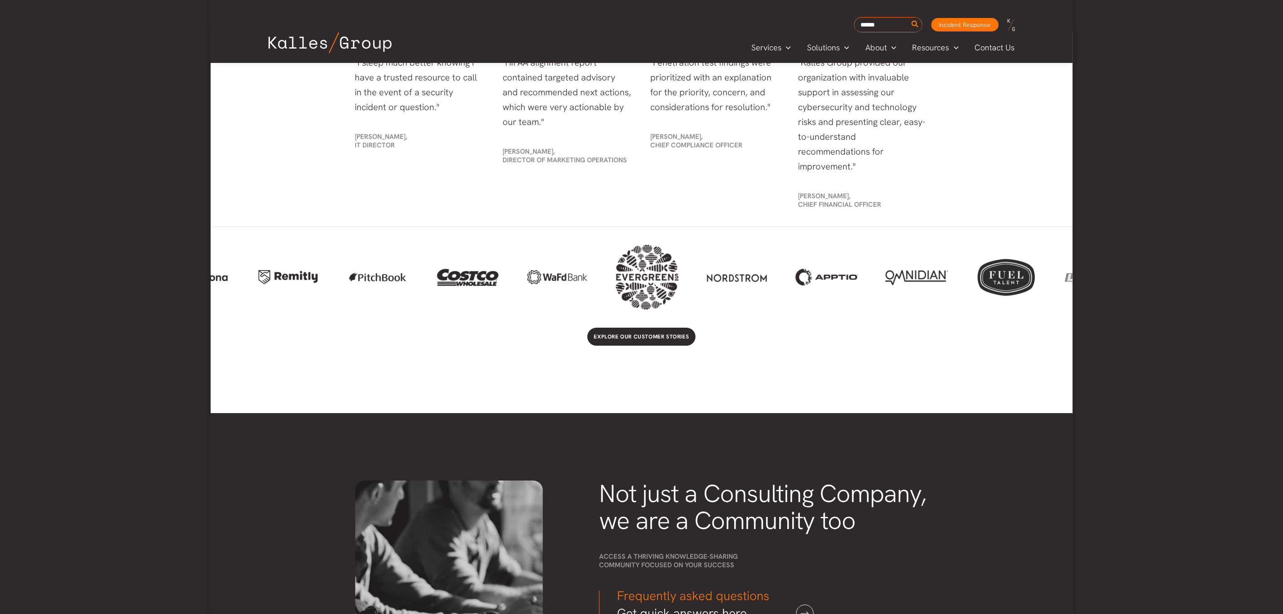
drag, startPoint x: 857, startPoint y: 265, endPoint x: 756, endPoint y: 262, distance: 100.7
click at [761, 262] on div at bounding box center [642, 276] width 862 height 65
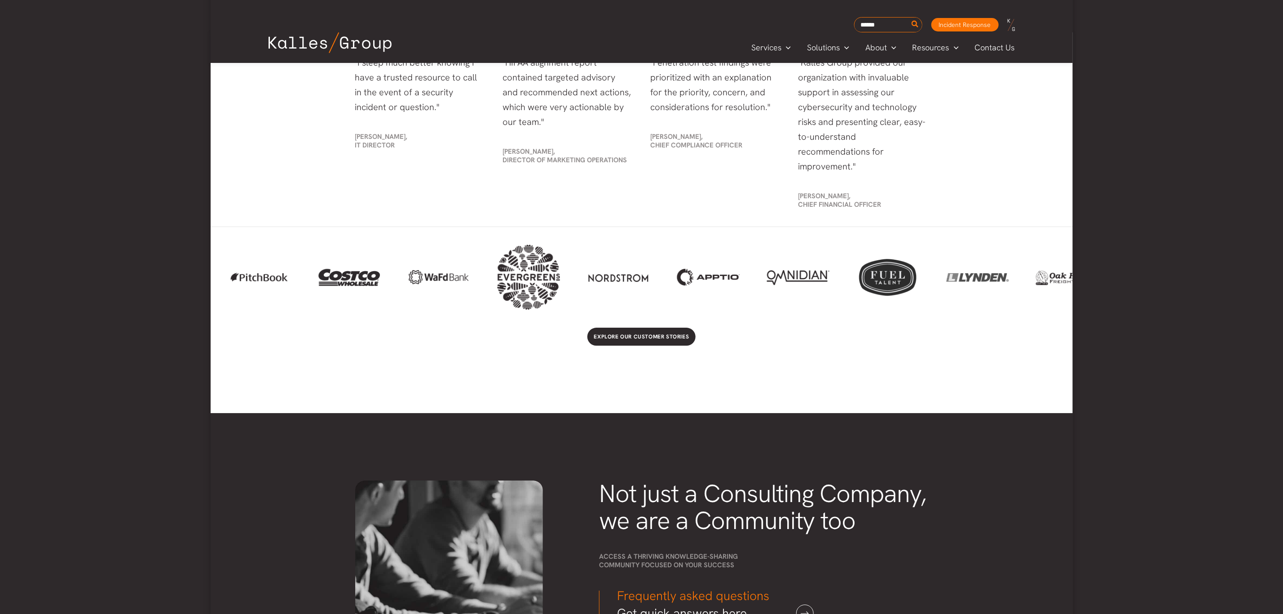
drag, startPoint x: 826, startPoint y: 263, endPoint x: 697, endPoint y: 261, distance: 128.9
click at [711, 262] on div at bounding box center [642, 276] width 862 height 65
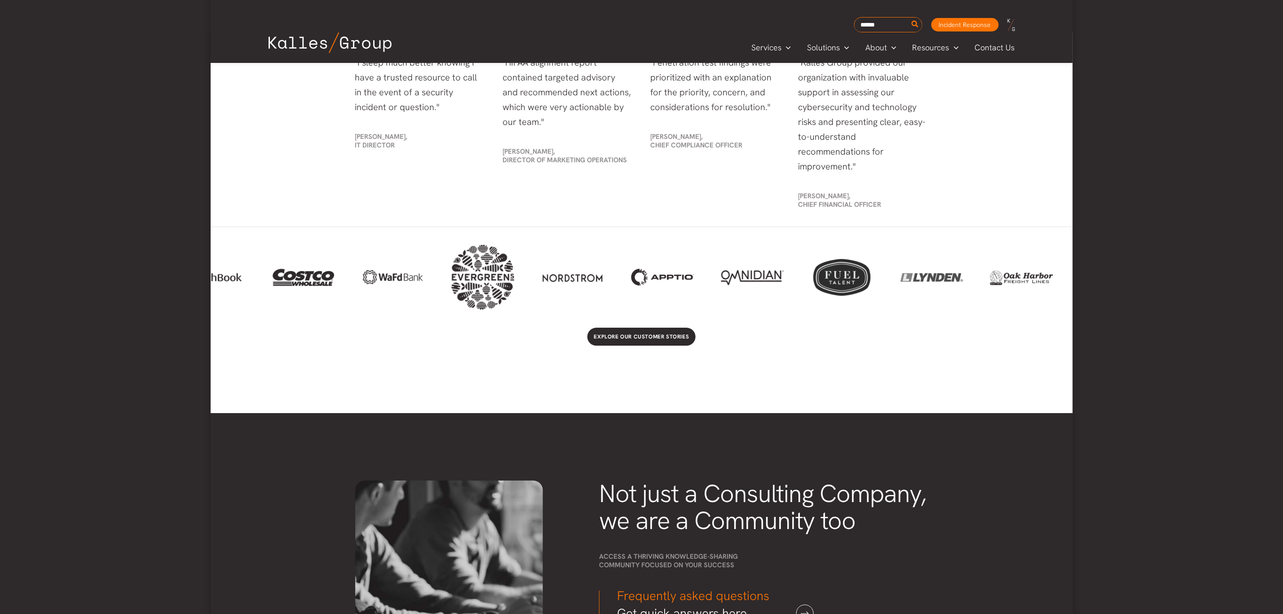
scroll to position [0, 1246]
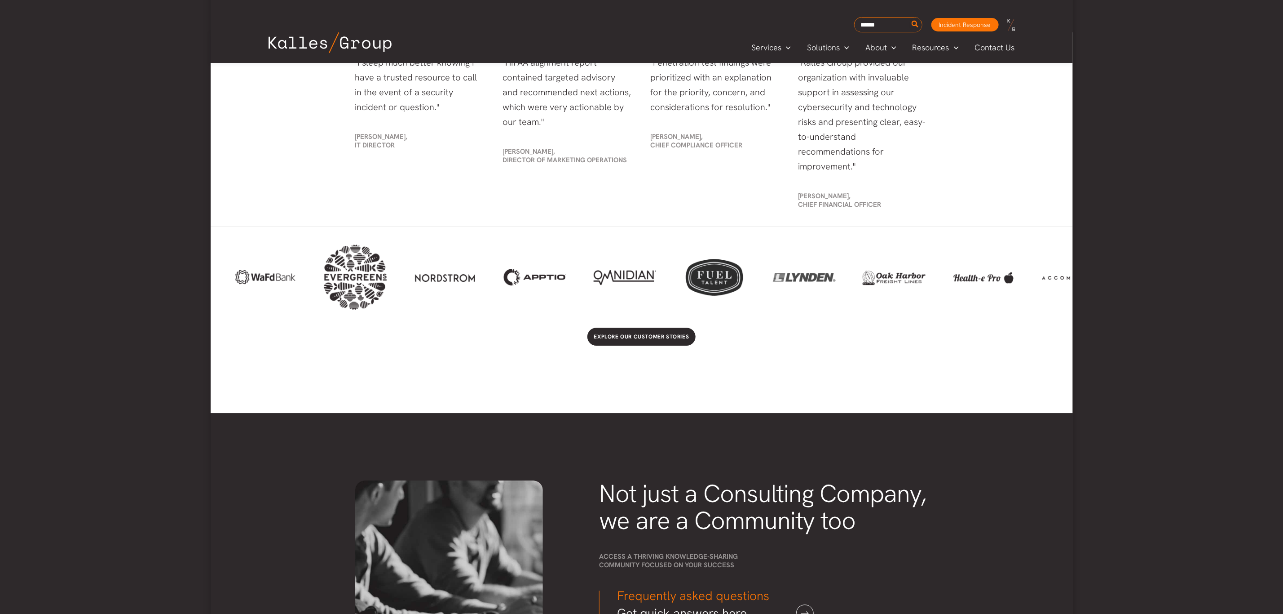
drag, startPoint x: 810, startPoint y: 264, endPoint x: 722, endPoint y: 265, distance: 88.0
click at [724, 265] on div at bounding box center [714, 277] width 63 height 38
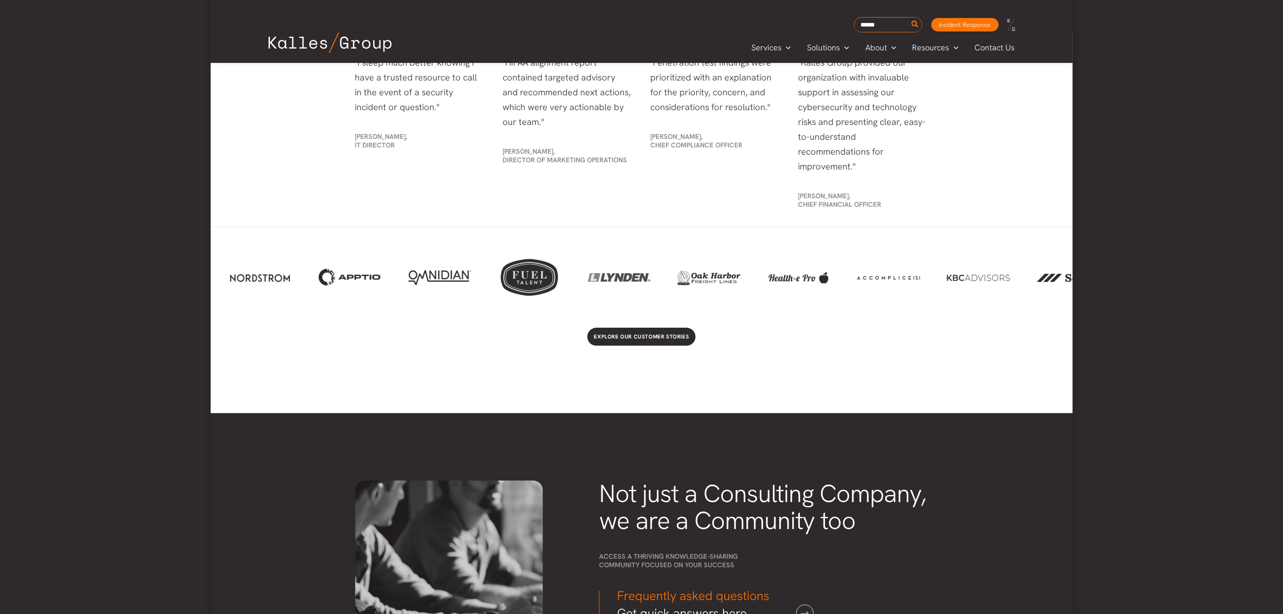
scroll to position [0, 1487]
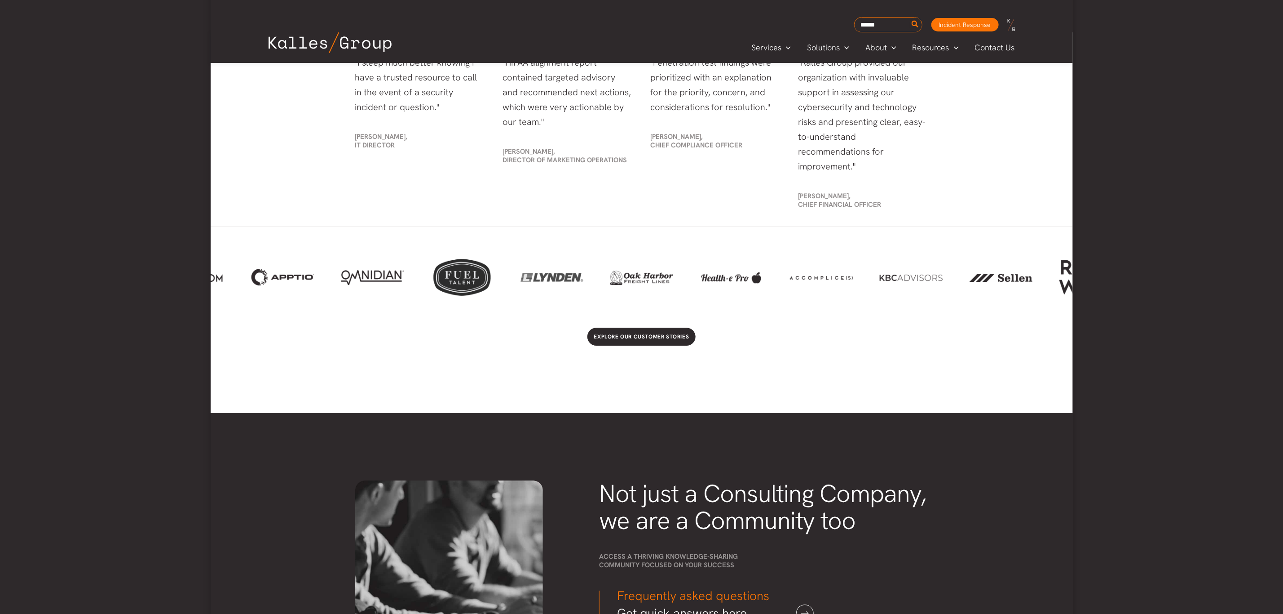
drag, startPoint x: 944, startPoint y: 282, endPoint x: 703, endPoint y: 276, distance: 240.4
click at [703, 276] on div at bounding box center [642, 276] width 862 height 65
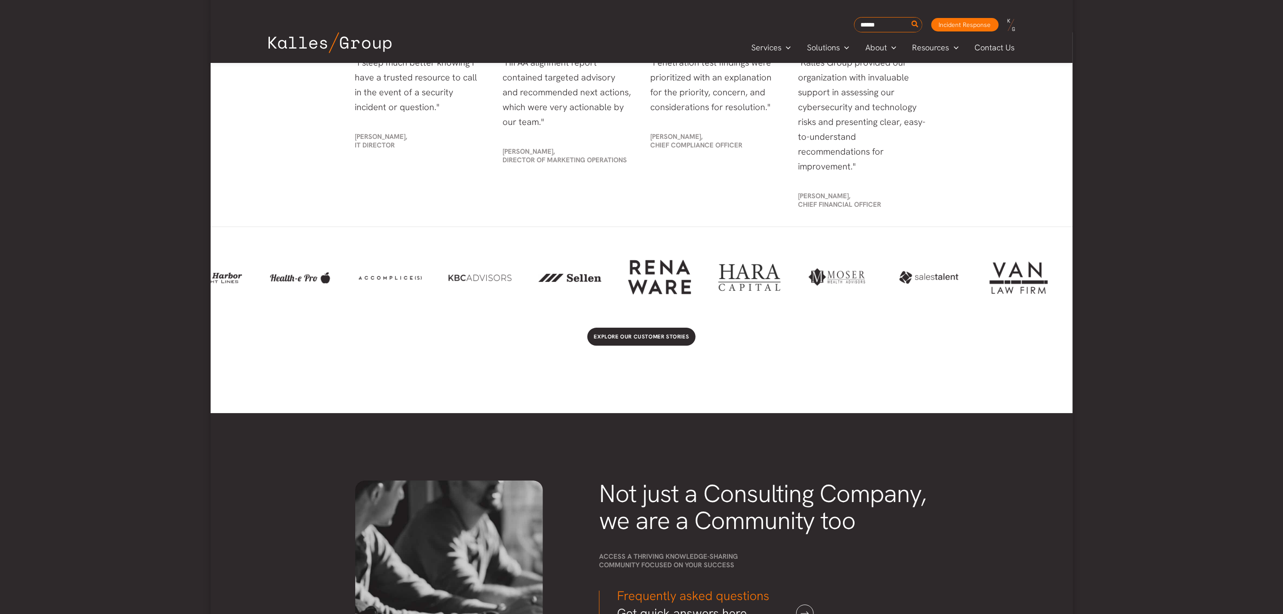
scroll to position [0, 1932]
drag, startPoint x: 884, startPoint y: 268, endPoint x: 441, endPoint y: 249, distance: 443.3
click at [438, 247] on div at bounding box center [642, 276] width 862 height 65
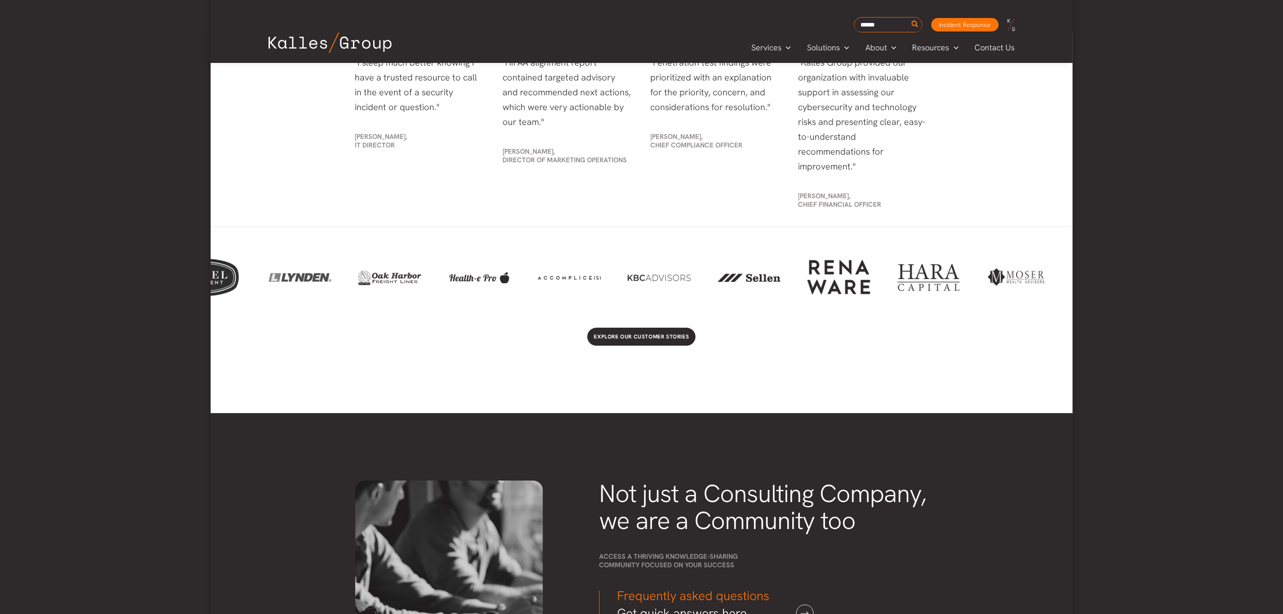
drag, startPoint x: 853, startPoint y: 267, endPoint x: 1206, endPoint y: 269, distance: 353.5
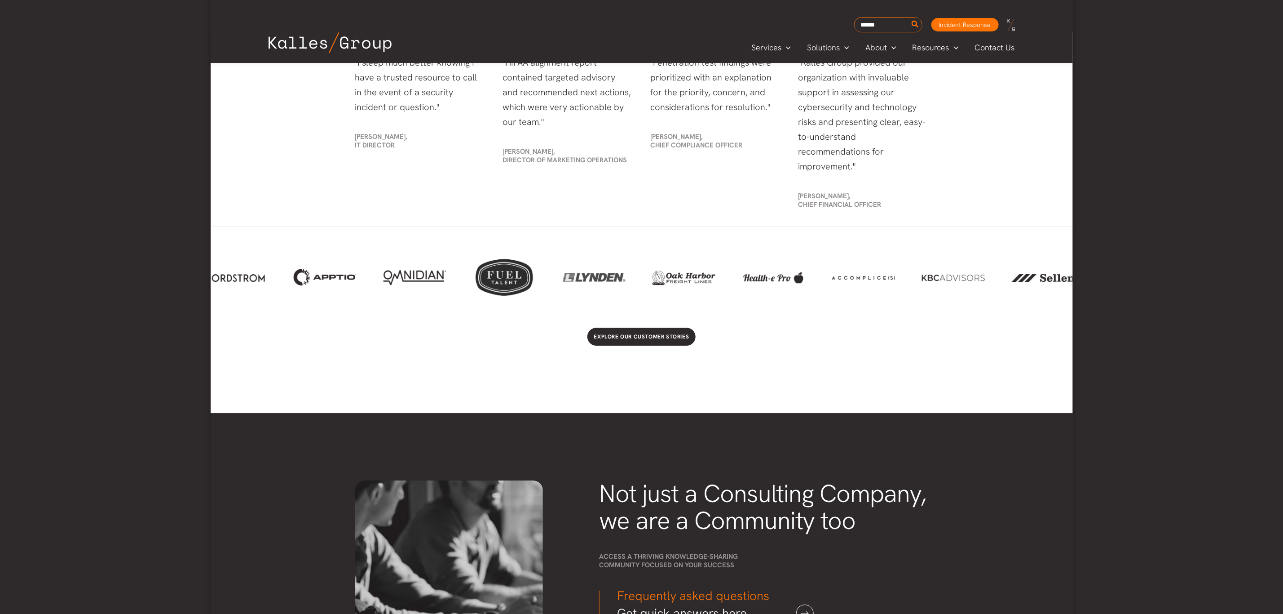
drag, startPoint x: 635, startPoint y: 256, endPoint x: 990, endPoint y: 260, distance: 355.3
click at [985, 270] on div at bounding box center [953, 277] width 63 height 15
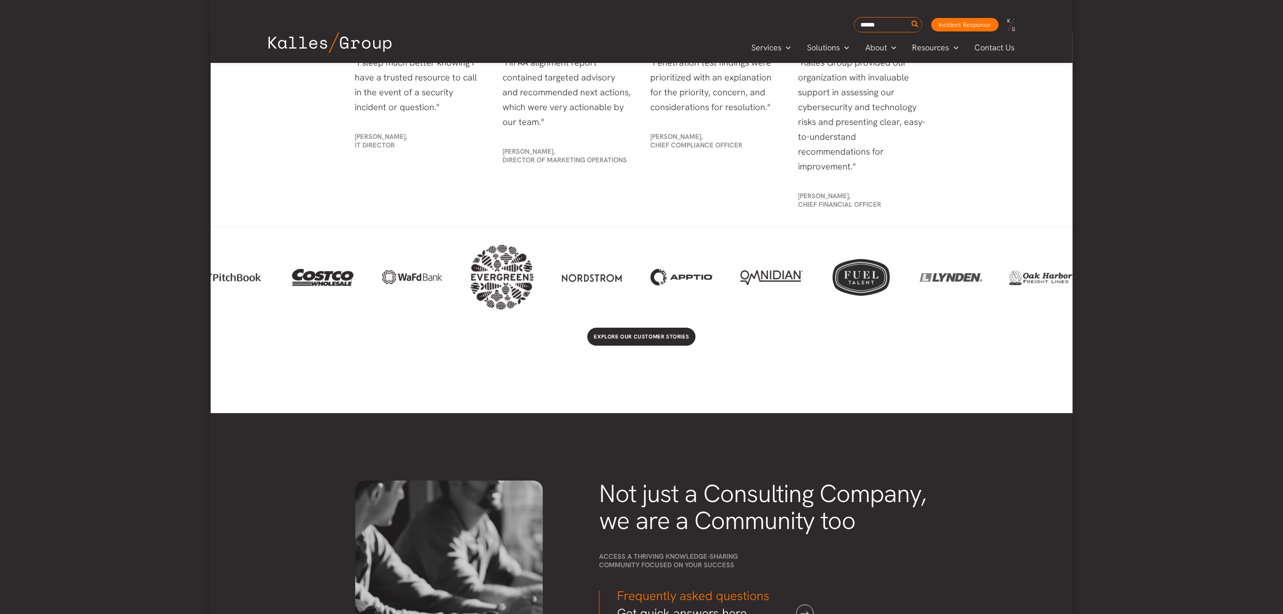
drag, startPoint x: 633, startPoint y: 263, endPoint x: 922, endPoint y: 263, distance: 288.4
click at [922, 263] on div at bounding box center [951, 277] width 63 height 38
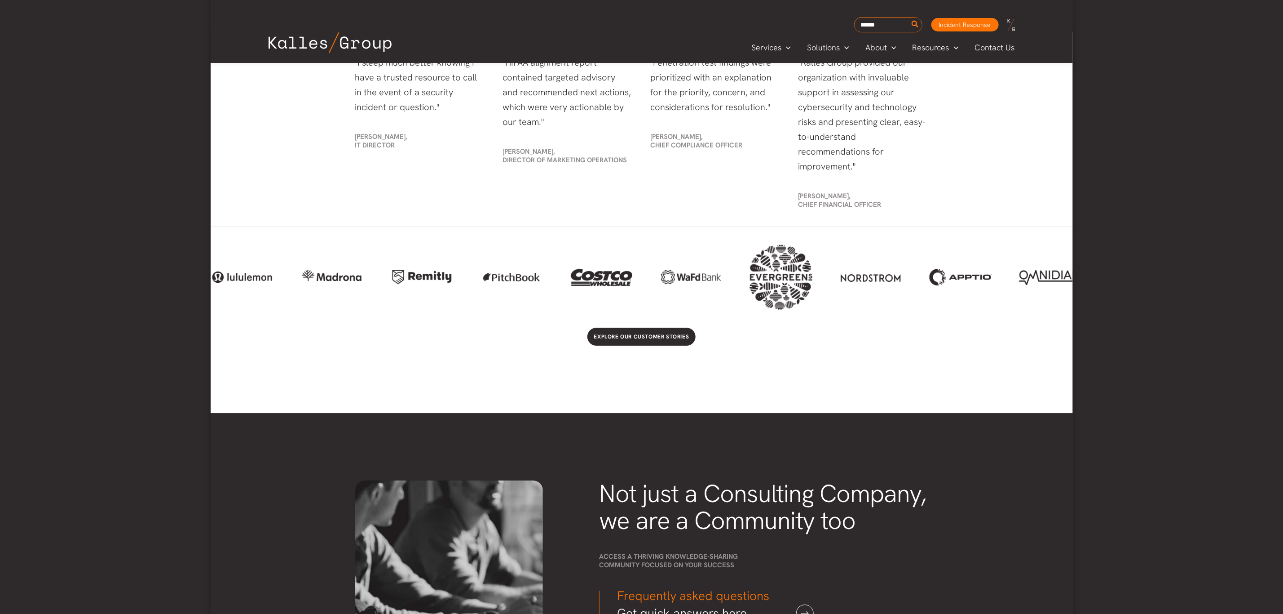
drag, startPoint x: 633, startPoint y: 259, endPoint x: 906, endPoint y: 263, distance: 272.7
click at [902, 270] on div at bounding box center [871, 277] width 63 height 15
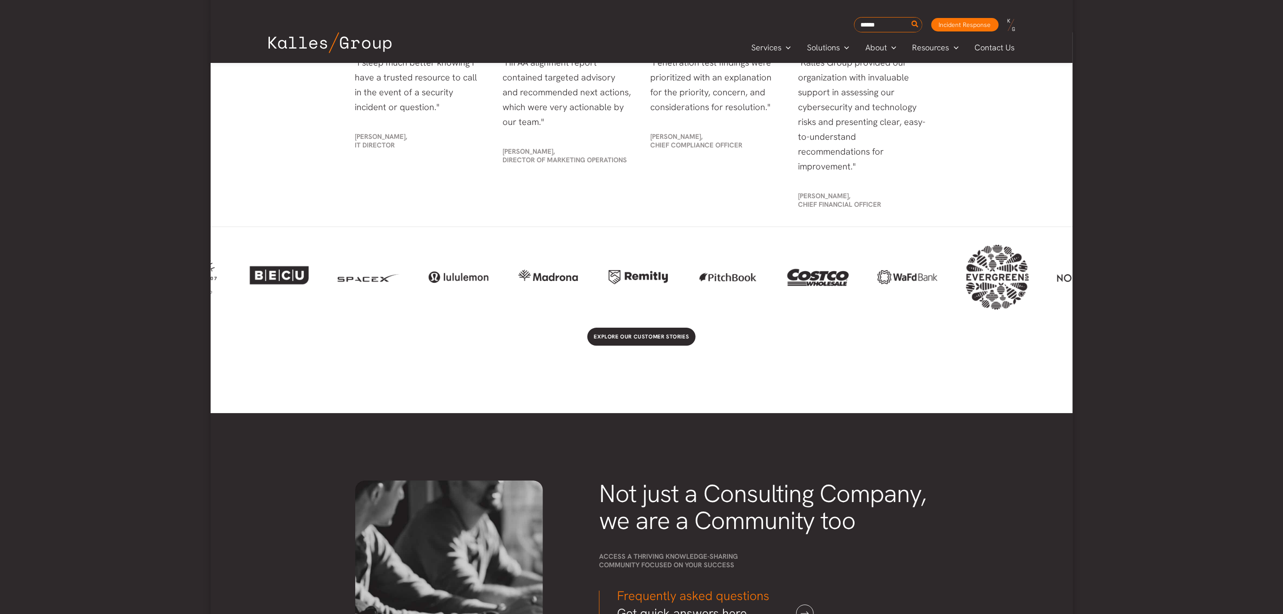
drag, startPoint x: 686, startPoint y: 263, endPoint x: 912, endPoint y: 273, distance: 226.1
click at [942, 271] on div at bounding box center [642, 276] width 862 height 65
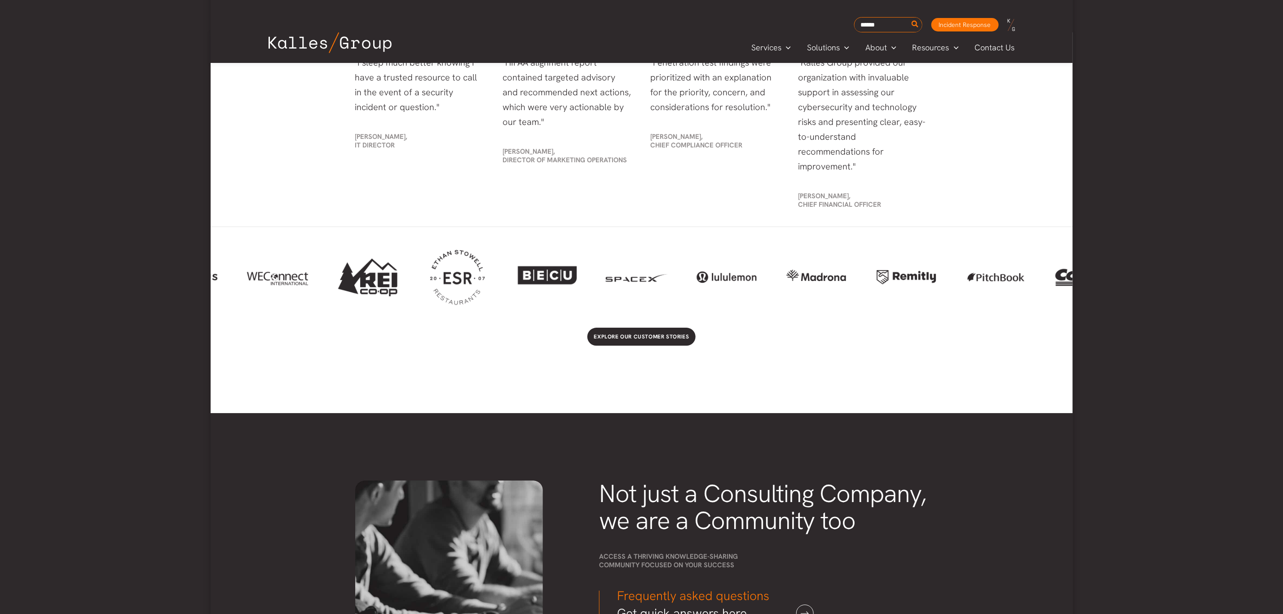
drag, startPoint x: 752, startPoint y: 278, endPoint x: 1007, endPoint y: 286, distance: 254.4
click at [1007, 286] on div at bounding box center [642, 276] width 862 height 65
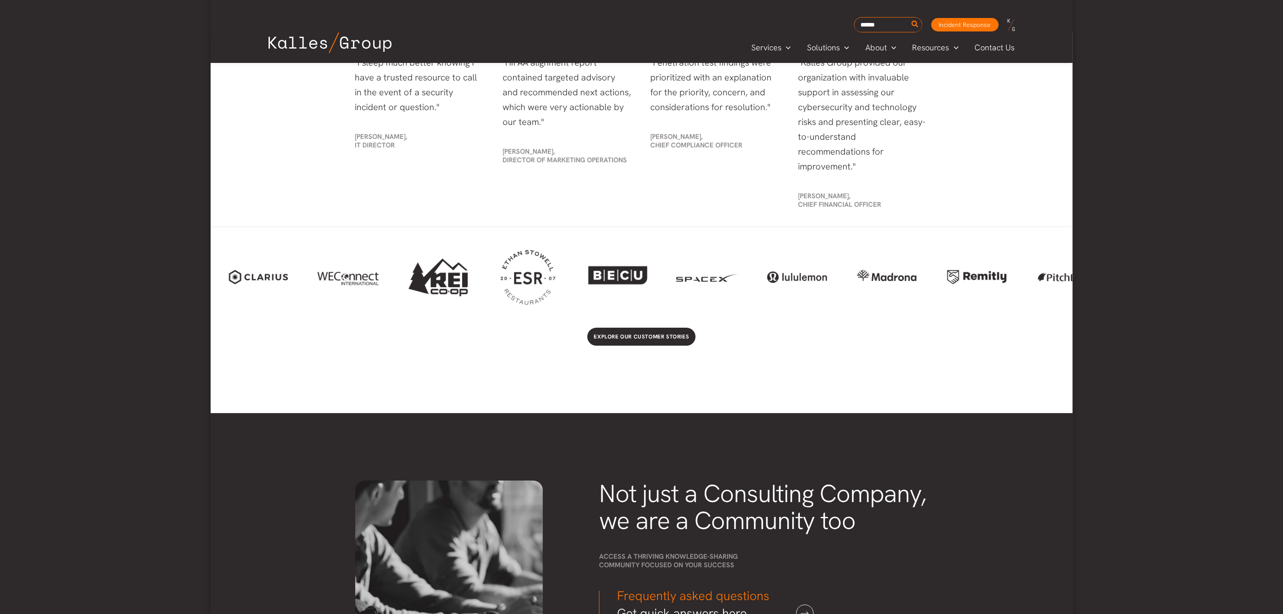
drag, startPoint x: 871, startPoint y: 295, endPoint x: 1073, endPoint y: 302, distance: 202.7
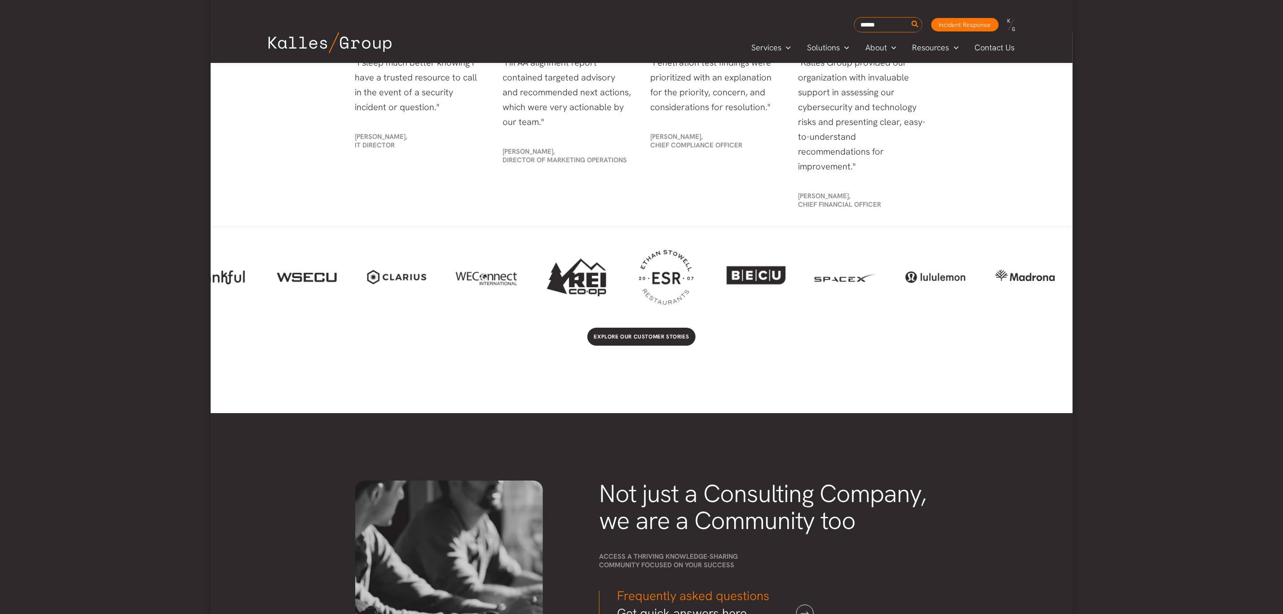
drag, startPoint x: 747, startPoint y: 257, endPoint x: 791, endPoint y: 258, distance: 44.5
click at [787, 258] on div at bounding box center [756, 277] width 63 height 43
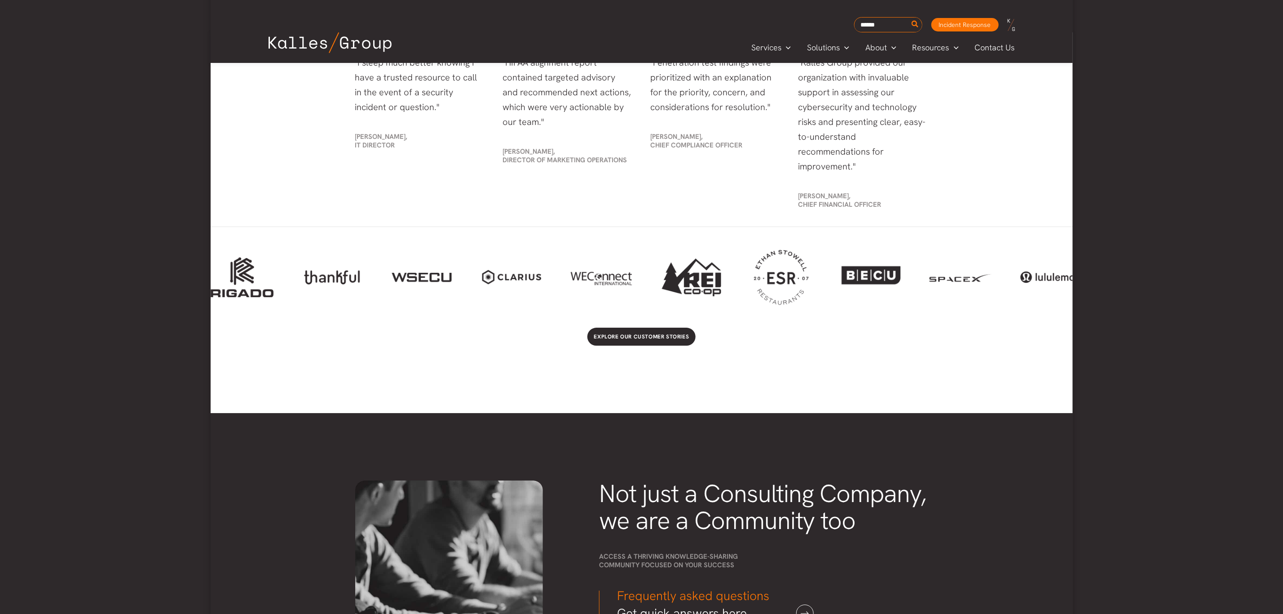
drag, startPoint x: 693, startPoint y: 259, endPoint x: 1025, endPoint y: 263, distance: 332.4
click at [1025, 263] on div at bounding box center [642, 276] width 862 height 65
drag, startPoint x: 624, startPoint y: 255, endPoint x: 792, endPoint y: 255, distance: 168.4
click at [792, 255] on div at bounding box center [642, 276] width 862 height 65
